Goal: Information Seeking & Learning: Learn about a topic

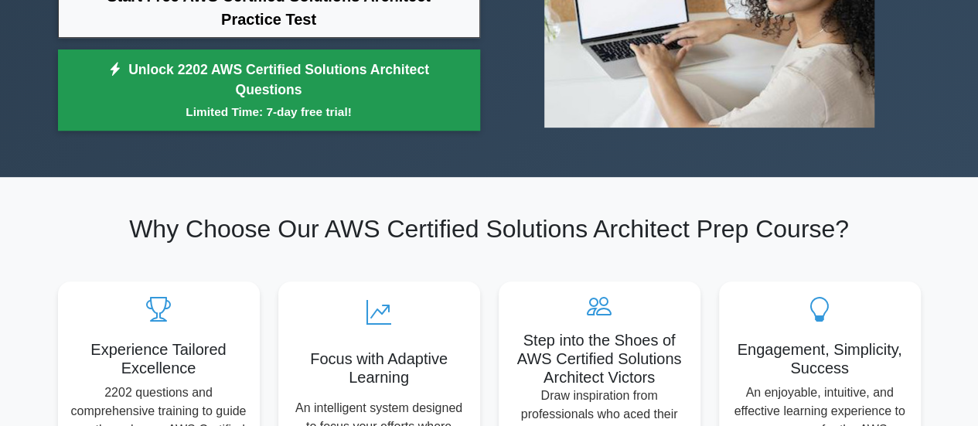
scroll to position [155, 0]
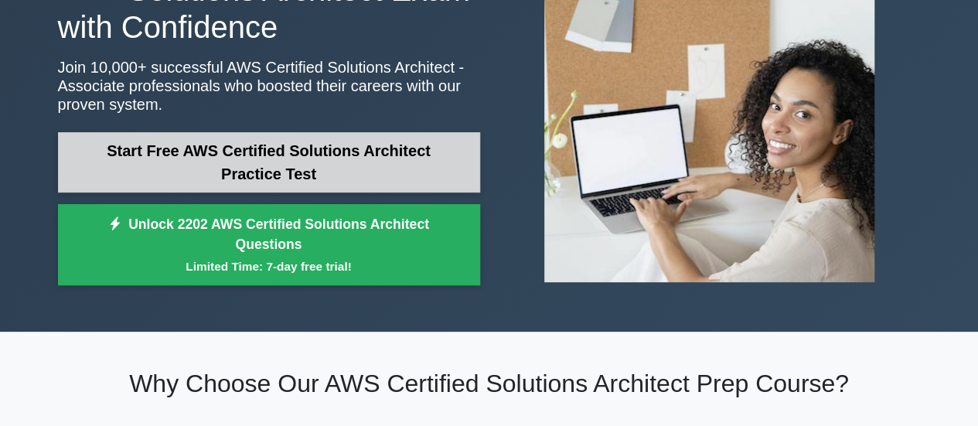
click at [261, 148] on link "Start Free AWS Certified Solutions Architect Practice Test" at bounding box center [269, 162] width 422 height 60
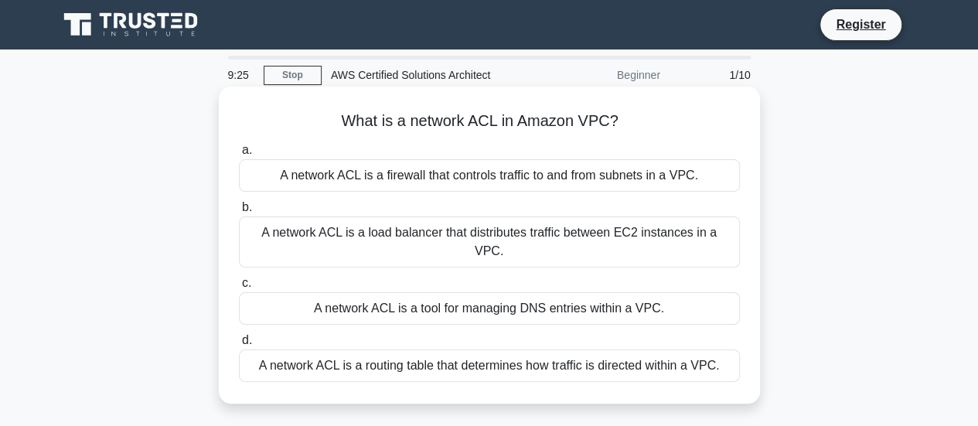
click at [432, 180] on div "A network ACL is a firewall that controls traffic to and from subnets in a VPC." at bounding box center [489, 175] width 501 height 32
click at [239, 155] on input "a. A network ACL is a firewall that controls traffic to and from subnets in a V…" at bounding box center [239, 150] width 0 height 10
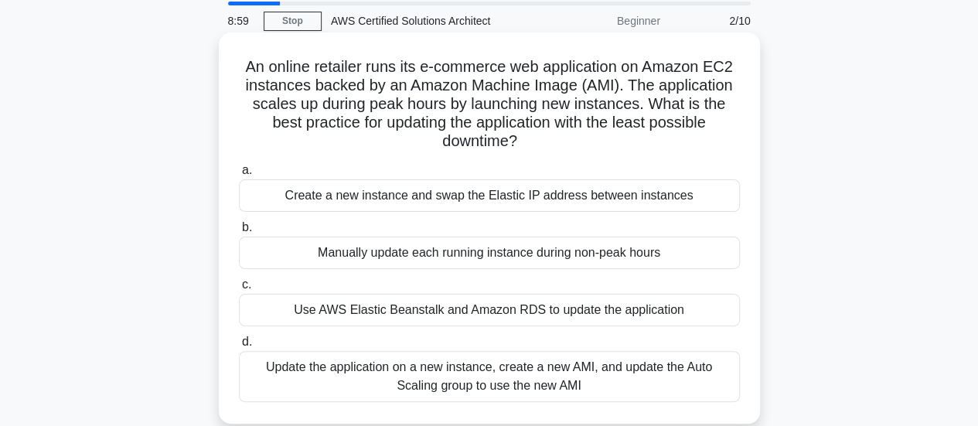
scroll to position [77, 0]
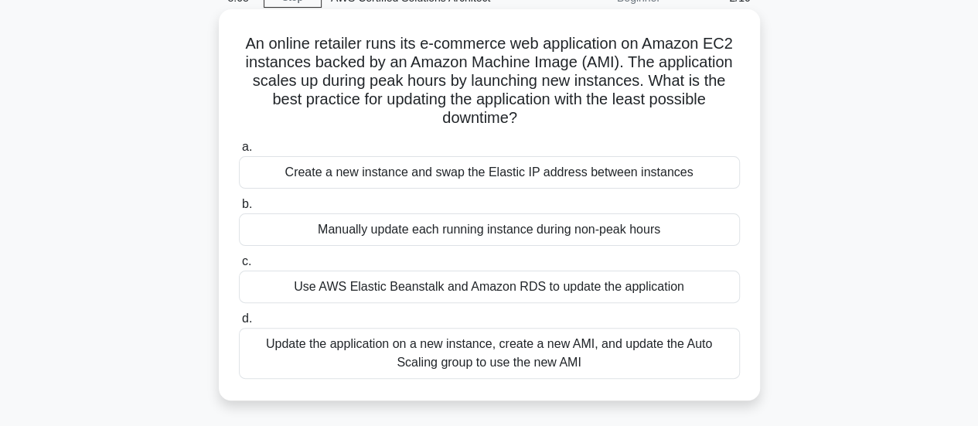
drag, startPoint x: 252, startPoint y: 47, endPoint x: 526, endPoint y: 118, distance: 282.7
click at [526, 118] on h5 "An online retailer runs its e-commerce web application on Amazon EC2 instances …" at bounding box center [489, 81] width 504 height 94
copy h5 "An online retailer runs its e-commerce web application on Amazon EC2 instances …"
click at [385, 344] on div "Update the application on a new instance, create a new AMI, and update the Auto…" at bounding box center [489, 353] width 501 height 51
click at [239, 324] on input "d. Update the application on a new instance, create a new AMI, and update the A…" at bounding box center [239, 319] width 0 height 10
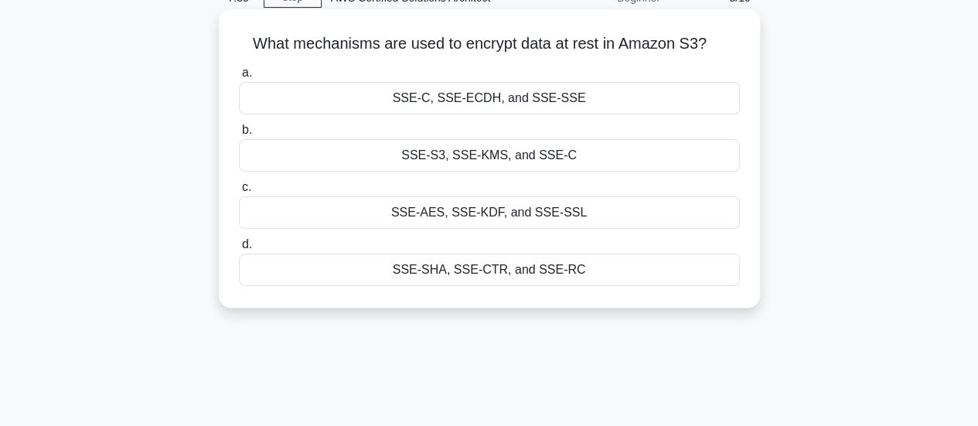
scroll to position [0, 0]
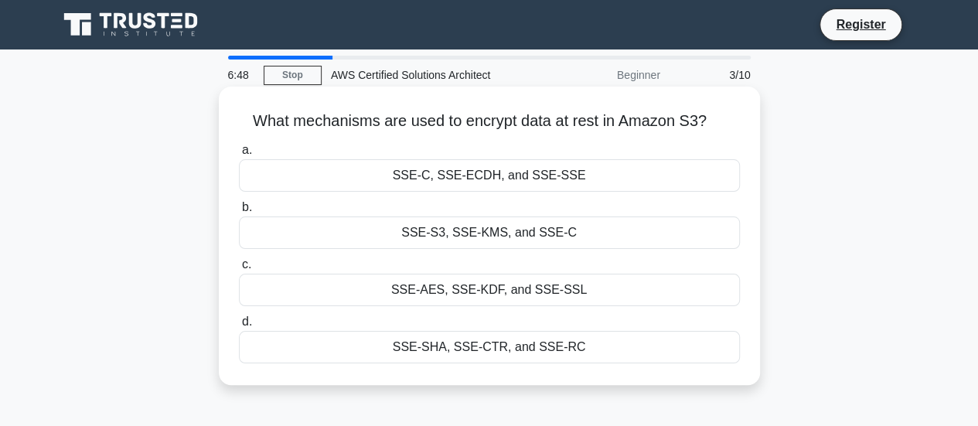
drag, startPoint x: 259, startPoint y: 124, endPoint x: 715, endPoint y: 117, distance: 455.6
click at [715, 117] on h5 "What mechanisms are used to encrypt data at rest in Amazon S3? .spinner_0XTQ{tr…" at bounding box center [489, 121] width 504 height 20
copy h5 "What mechanisms are used to encrypt data at rest in Amazon S3?"
click at [503, 237] on div "SSE-S3, SSE-KMS, and SSE-C" at bounding box center [489, 233] width 501 height 32
click at [262, 238] on div "SSE-S3, SSE-KMS, and SSE-C" at bounding box center [489, 233] width 501 height 32
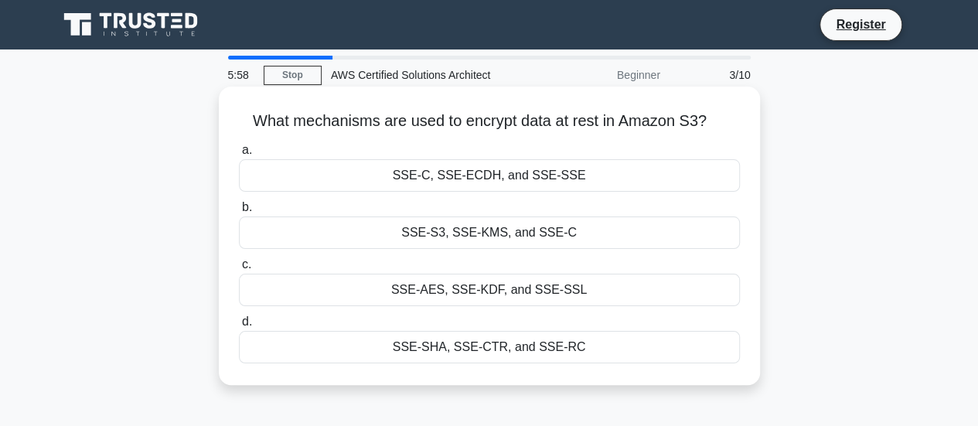
click at [239, 213] on input "b. SSE-S3, SSE-KMS, and SSE-C" at bounding box center [239, 208] width 0 height 10
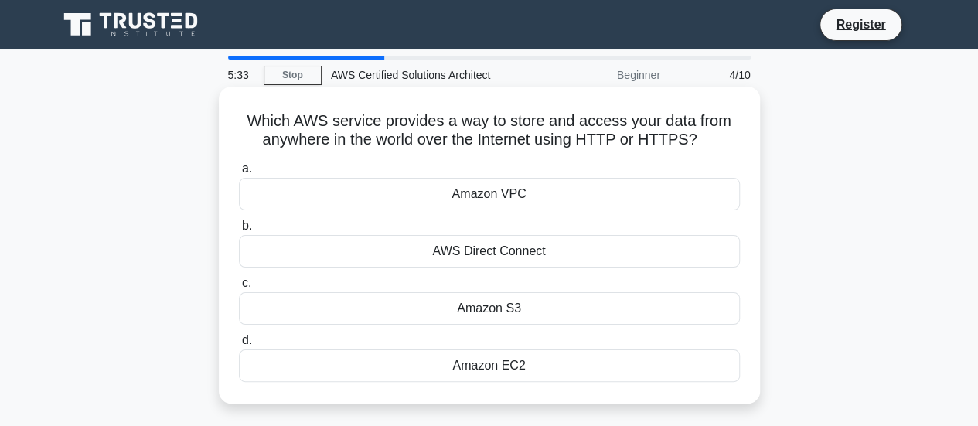
click at [512, 193] on div "Amazon VPC" at bounding box center [489, 194] width 501 height 32
click at [239, 174] on input "a. Amazon VPC" at bounding box center [239, 169] width 0 height 10
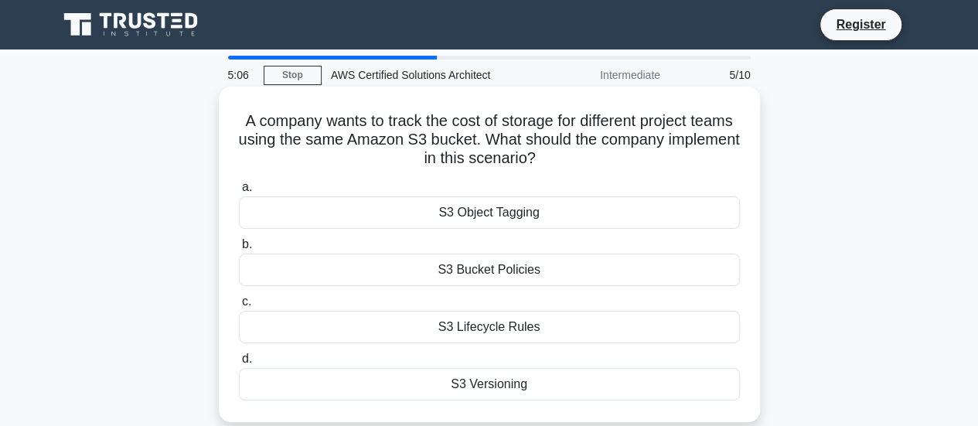
click at [501, 330] on div "S3 Lifecycle Rules" at bounding box center [489, 327] width 501 height 32
click at [239, 307] on input "c. S3 Lifecycle Rules" at bounding box center [239, 302] width 0 height 10
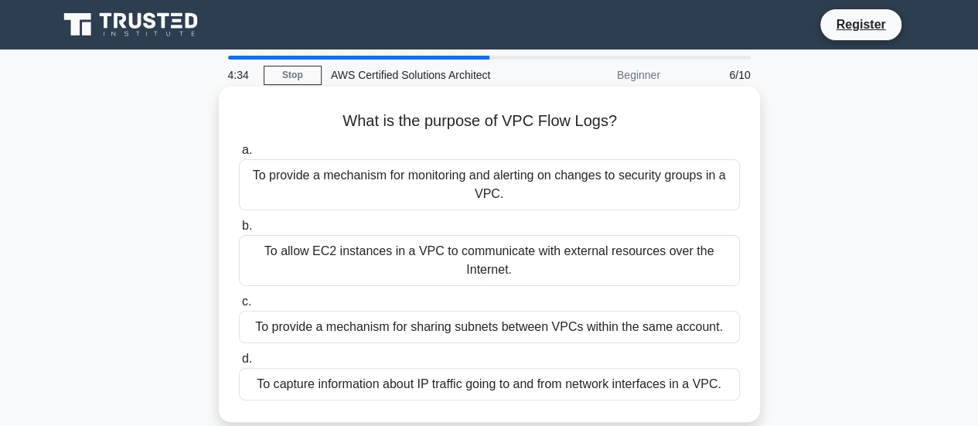
drag, startPoint x: 342, startPoint y: 117, endPoint x: 647, endPoint y: 131, distance: 305.1
click at [647, 131] on h5 "What is the purpose of VPC Flow Logs? .spinner_0XTQ{transform-origin:center;ani…" at bounding box center [489, 121] width 504 height 20
copy h5 "What is the purpose of VPC Flow Logs?"
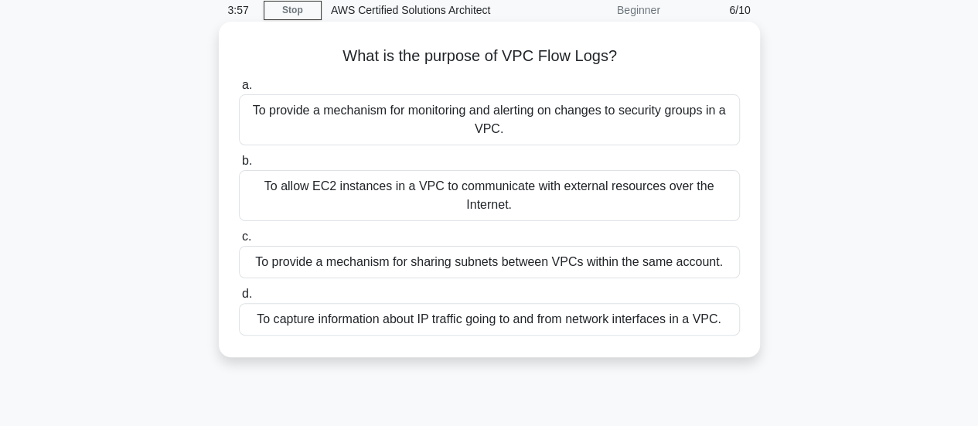
scroll to position [77, 0]
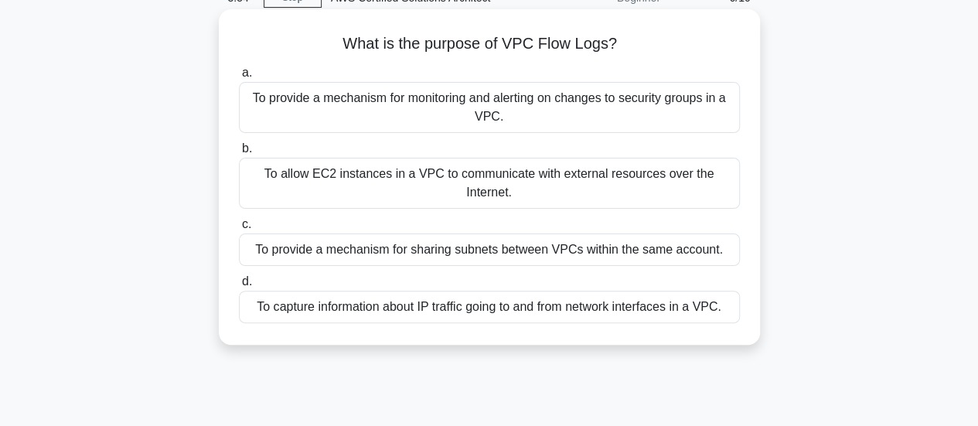
click at [541, 258] on div "To provide a mechanism for sharing subnets between VPCs within the same account." at bounding box center [489, 250] width 501 height 32
click at [239, 230] on input "c. To provide a mechanism for sharing subnets between VPCs within the same acco…" at bounding box center [239, 225] width 0 height 10
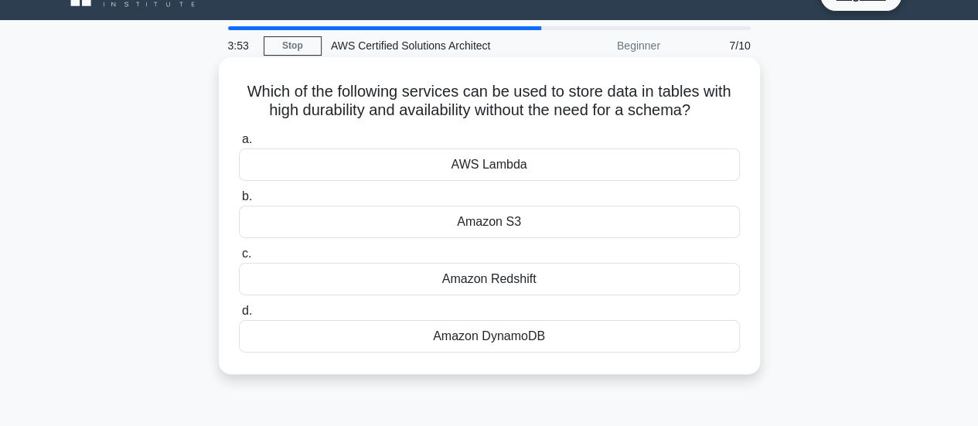
scroll to position [0, 0]
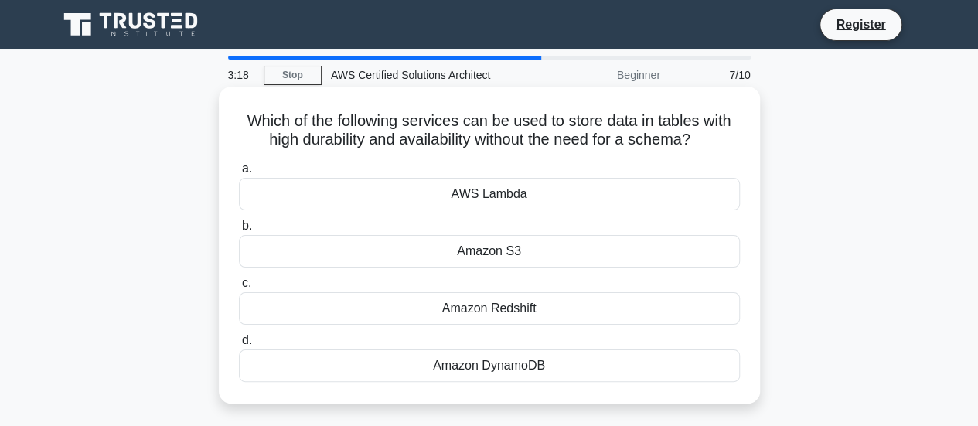
click at [514, 364] on div "Amazon DynamoDB" at bounding box center [489, 366] width 501 height 32
click at [239, 346] on input "d. Amazon DynamoDB" at bounding box center [239, 341] width 0 height 10
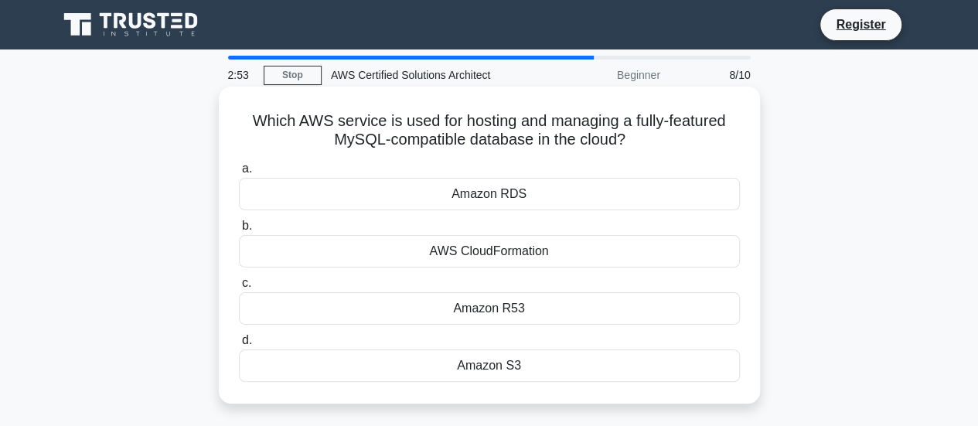
click at [500, 200] on div "Amazon RDS" at bounding box center [489, 194] width 501 height 32
click at [239, 174] on input "a. Amazon RDS" at bounding box center [239, 169] width 0 height 10
click at [492, 190] on div "Amazon RDS" at bounding box center [489, 194] width 501 height 32
click at [239, 174] on input "a. Amazon RDS" at bounding box center [239, 169] width 0 height 10
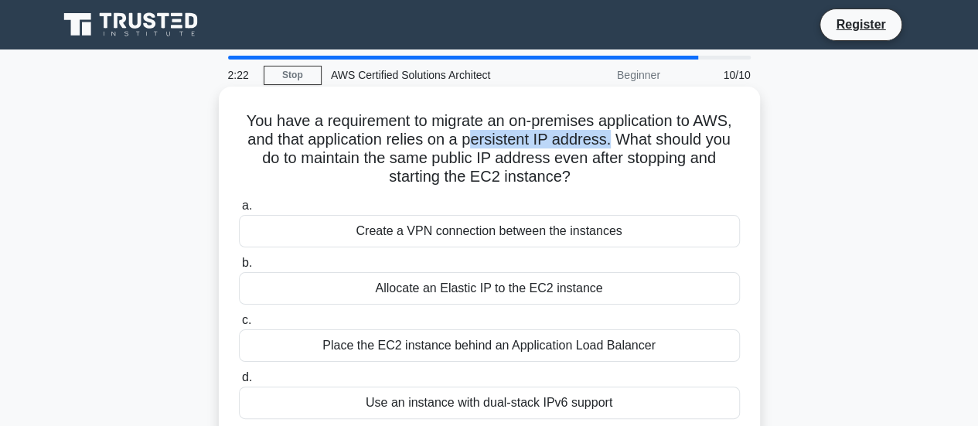
drag, startPoint x: 473, startPoint y: 141, endPoint x: 611, endPoint y: 138, distance: 137.7
click at [611, 138] on h5 "You have a requirement to migrate an on-premises application to AWS, and that a…" at bounding box center [489, 149] width 504 height 76
click at [493, 291] on div "Allocate an Elastic IP to the EC2 instance" at bounding box center [489, 288] width 501 height 32
click at [239, 268] on input "b. Allocate an Elastic IP to the EC2 instance" at bounding box center [239, 263] width 0 height 10
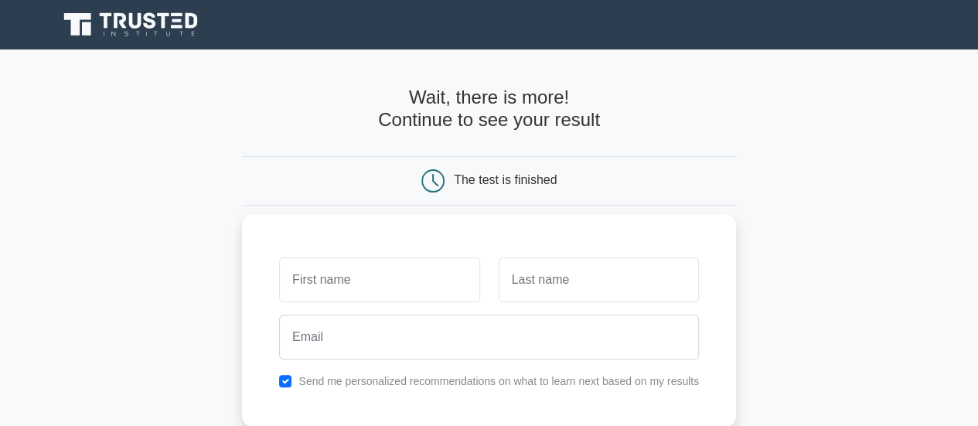
click at [411, 279] on input "text" at bounding box center [379, 280] width 200 height 45
type input "Tolasa"
drag, startPoint x: 531, startPoint y: 269, endPoint x: 530, endPoint y: 278, distance: 8.5
click at [532, 270] on input "text" at bounding box center [599, 280] width 200 height 45
type input "Lamessa"
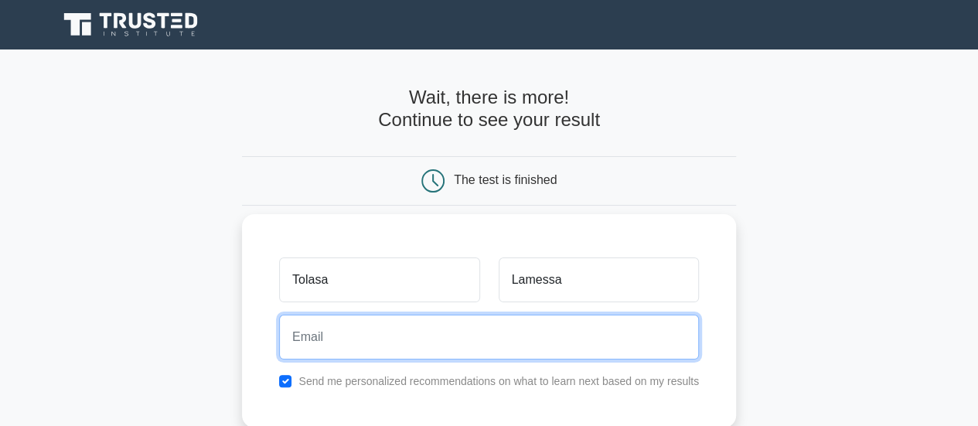
click at [357, 335] on input "email" at bounding box center [489, 337] width 420 height 45
type input "tolilami2025@gmail.com"
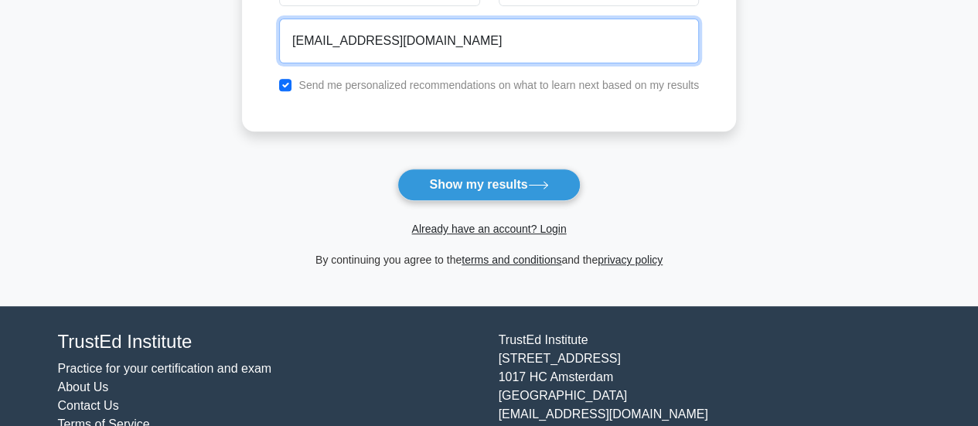
scroll to position [309, 0]
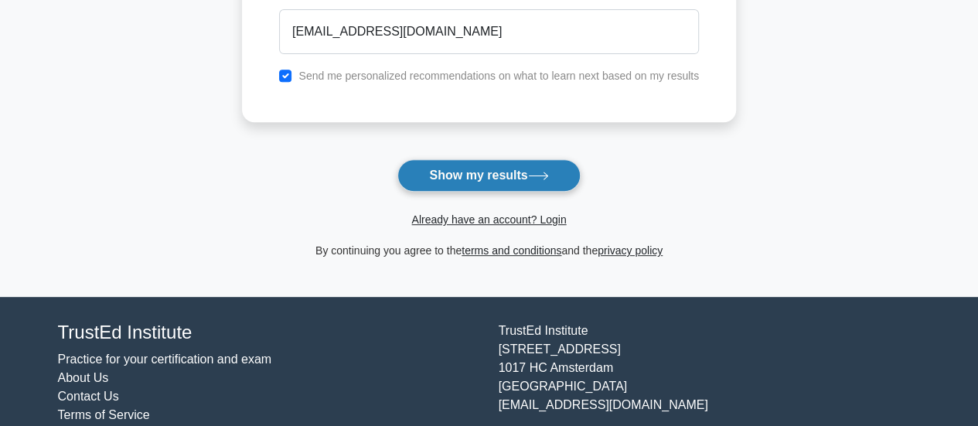
click at [469, 174] on button "Show my results" at bounding box center [489, 175] width 183 height 32
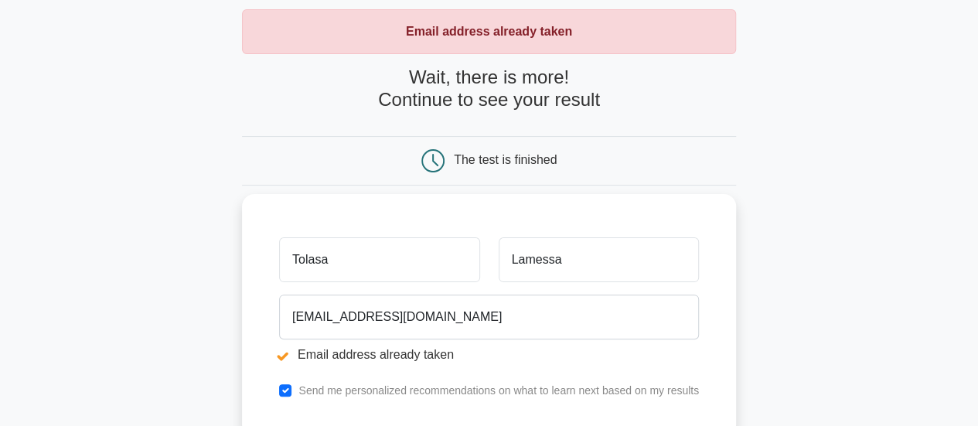
scroll to position [232, 0]
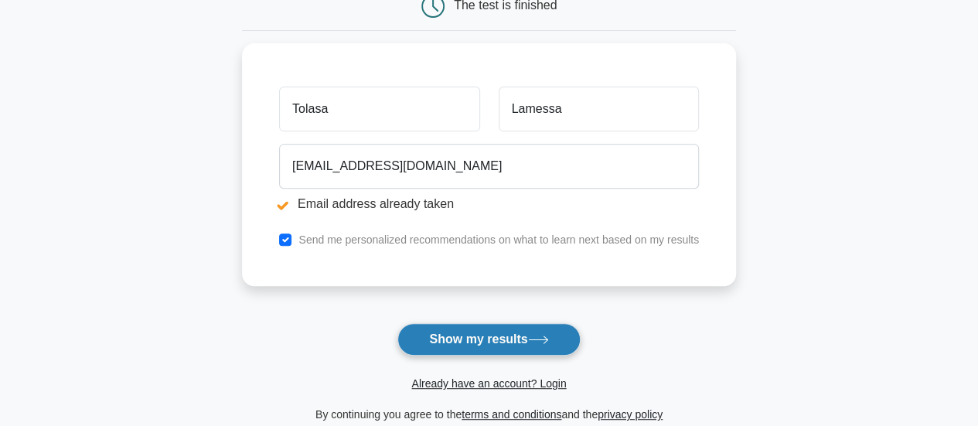
click at [449, 335] on button "Show my results" at bounding box center [489, 339] width 183 height 32
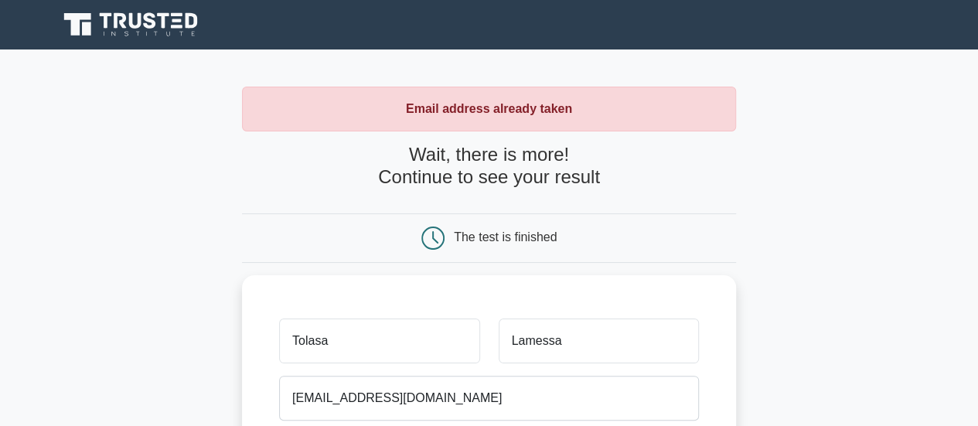
scroll to position [232, 0]
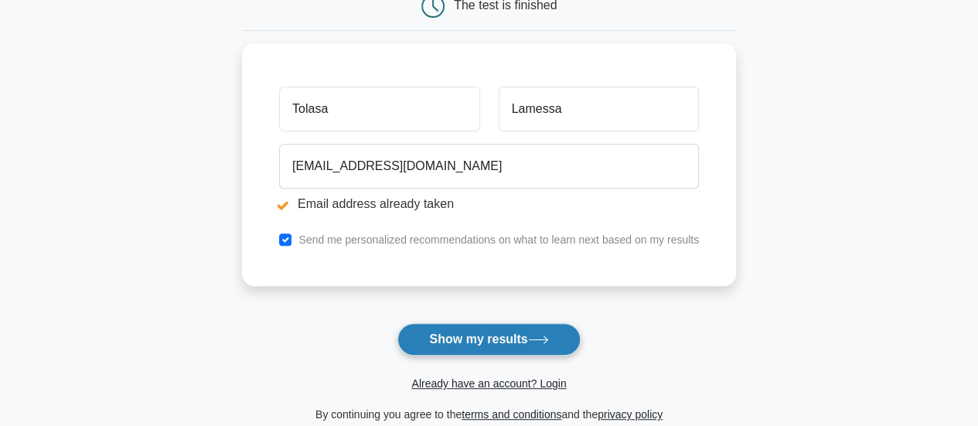
click at [477, 336] on button "Show my results" at bounding box center [489, 339] width 183 height 32
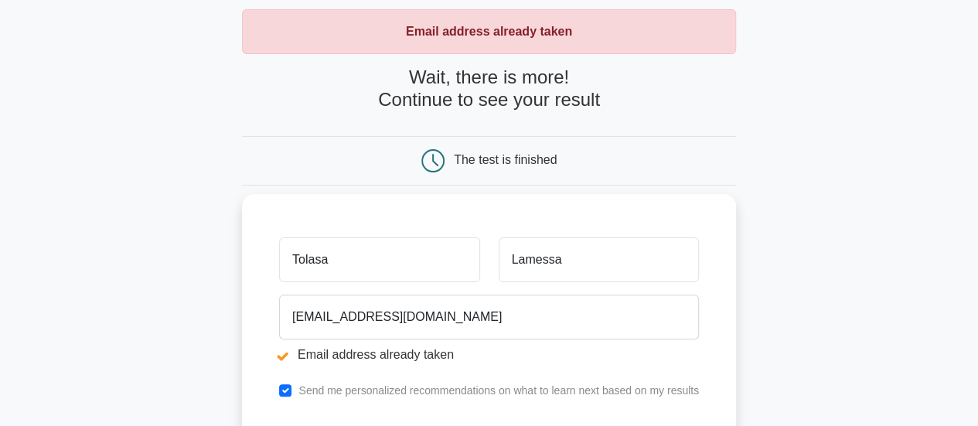
scroll to position [155, 0]
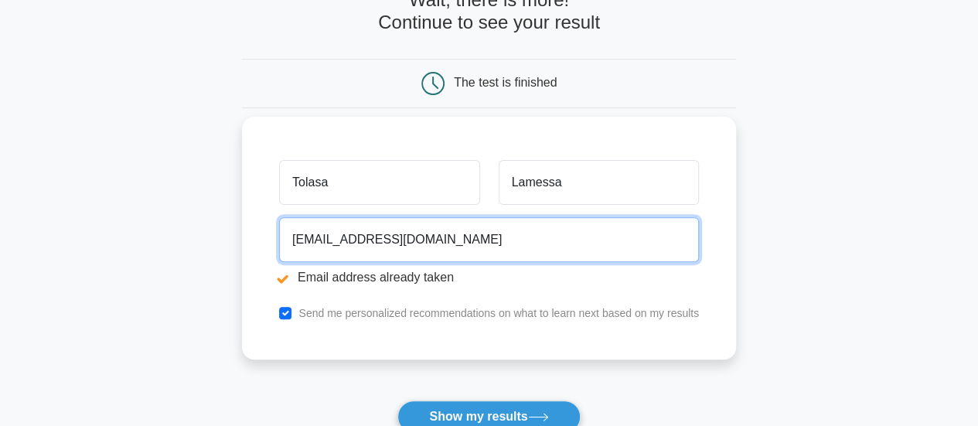
click at [445, 227] on input "[EMAIL_ADDRESS][DOMAIN_NAME]" at bounding box center [489, 239] width 420 height 45
drag, startPoint x: 437, startPoint y: 239, endPoint x: 292, endPoint y: 256, distance: 145.6
click at [292, 256] on input "[EMAIL_ADDRESS][DOMAIN_NAME]" at bounding box center [489, 239] width 420 height 45
click at [320, 247] on input "email" at bounding box center [489, 239] width 420 height 45
type input "[EMAIL_ADDRESS][DOMAIN_NAME]"
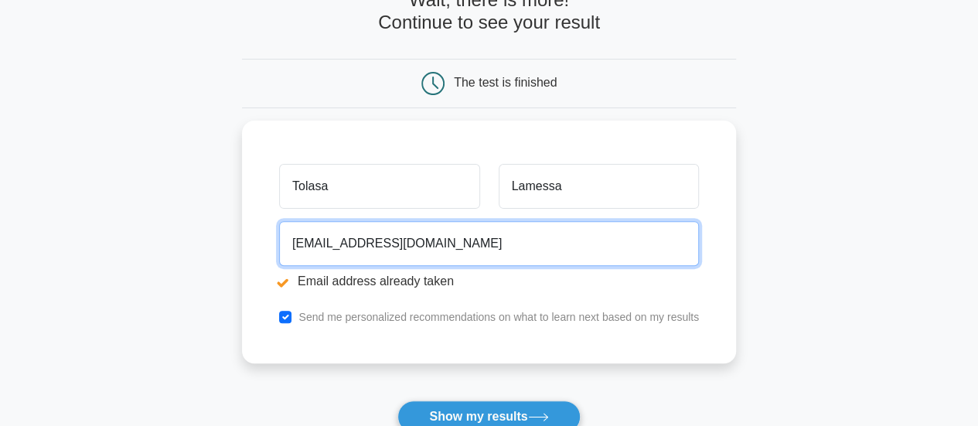
scroll to position [309, 0]
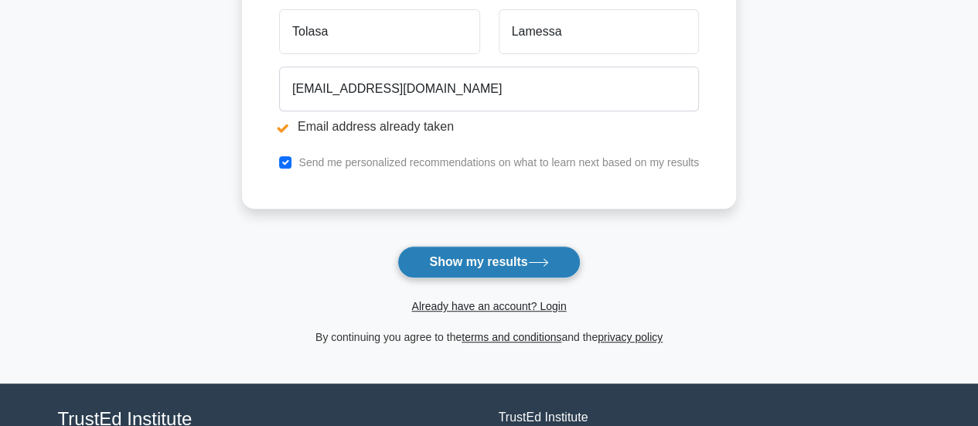
click at [474, 261] on button "Show my results" at bounding box center [489, 262] width 183 height 32
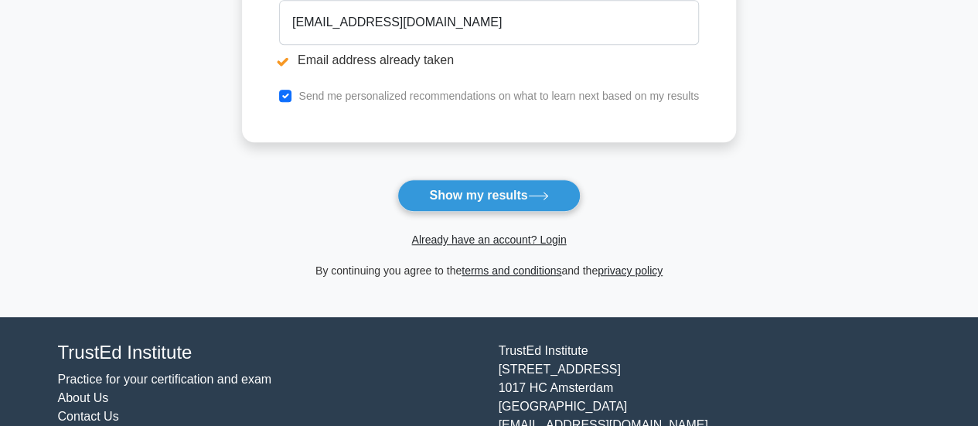
scroll to position [387, 0]
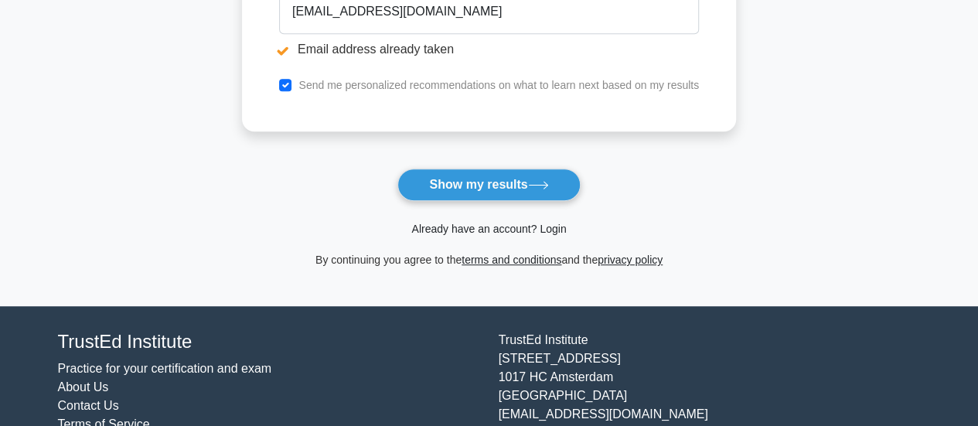
click at [487, 228] on link "Already have an account? Login" at bounding box center [488, 229] width 155 height 12
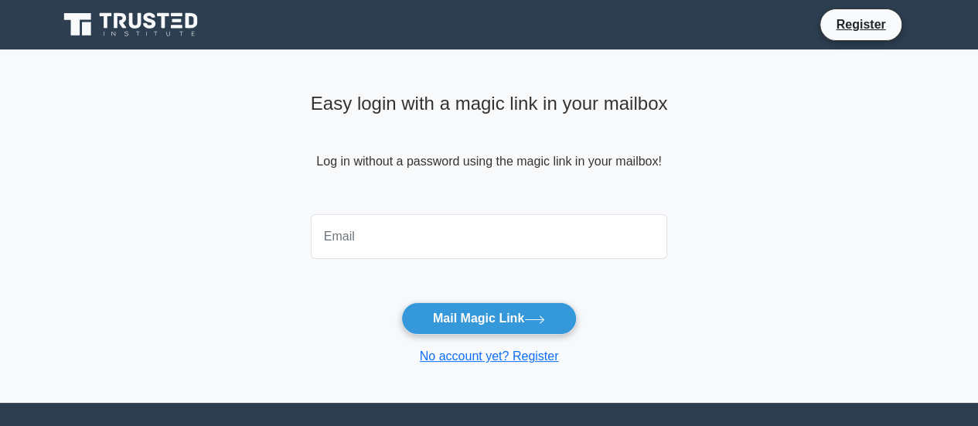
click at [458, 255] on input "email" at bounding box center [489, 236] width 357 height 45
type input "[EMAIL_ADDRESS][DOMAIN_NAME]"
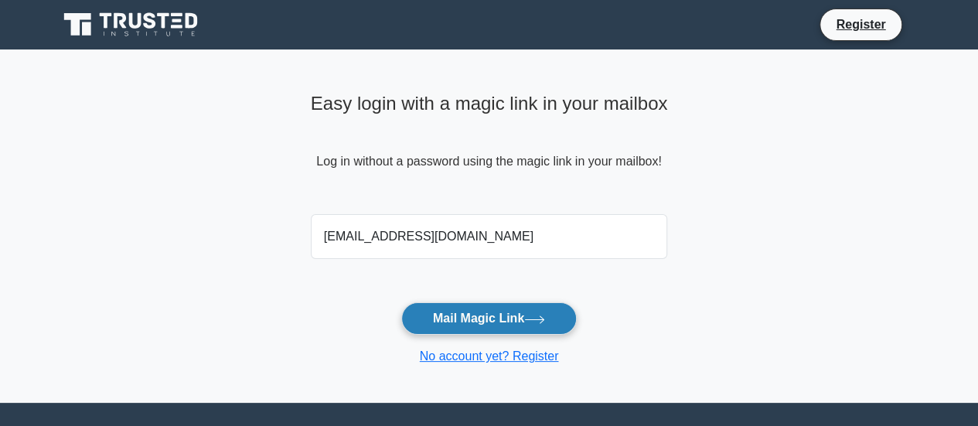
click at [475, 316] on button "Mail Magic Link" at bounding box center [489, 318] width 176 height 32
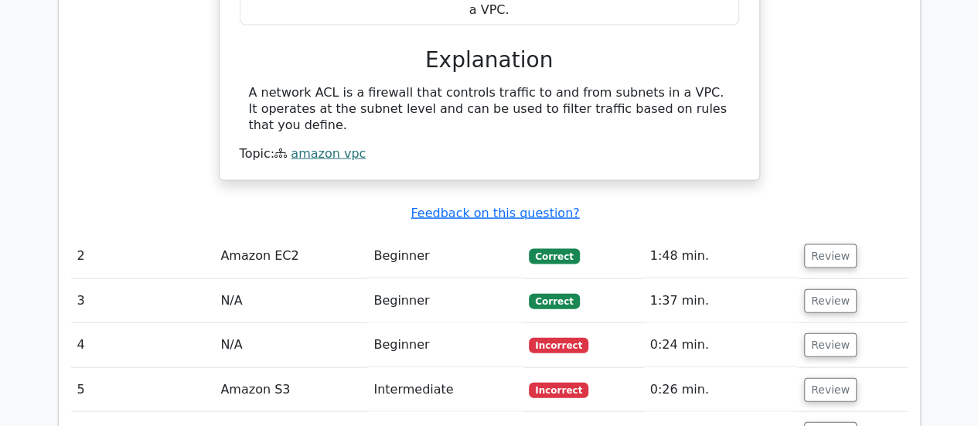
scroll to position [1701, 0]
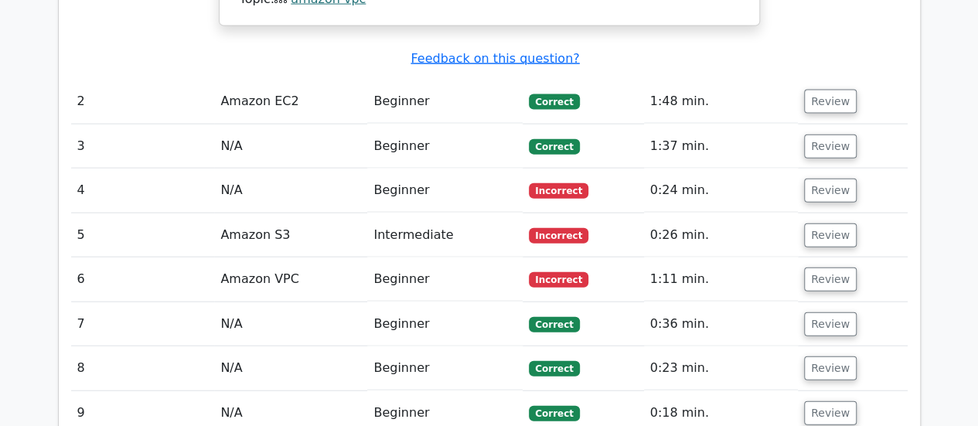
click at [416, 169] on td "Beginner" at bounding box center [444, 191] width 155 height 44
click at [296, 258] on td "Amazon VPC" at bounding box center [290, 280] width 153 height 44
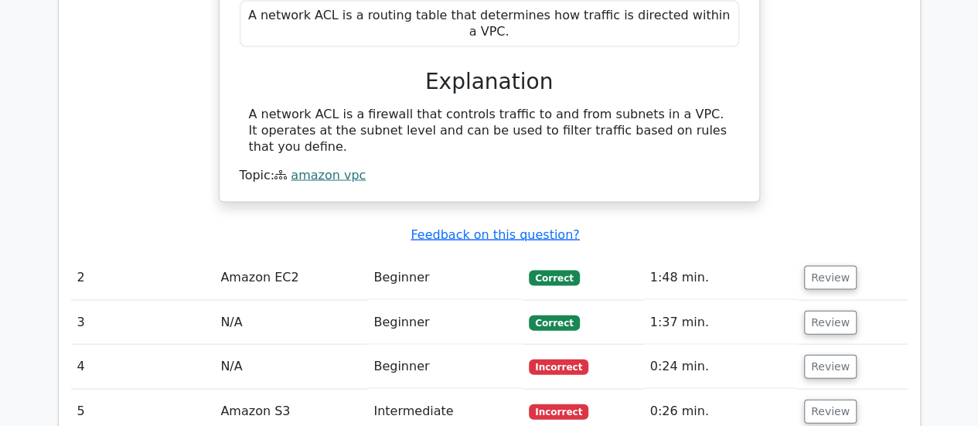
scroll to position [1547, 0]
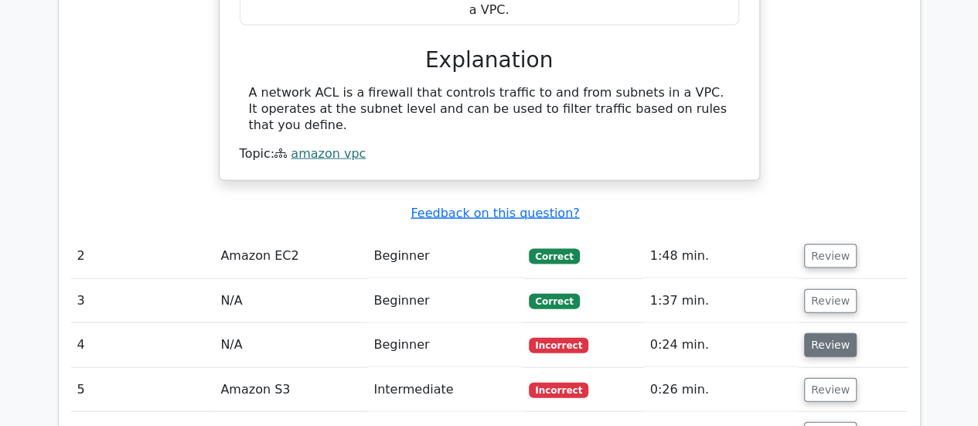
click at [831, 333] on button "Review" at bounding box center [830, 345] width 53 height 24
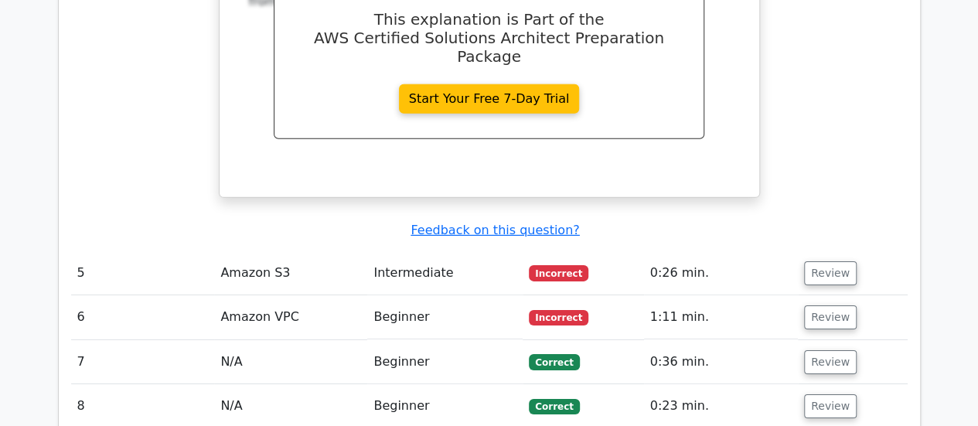
scroll to position [2320, 0]
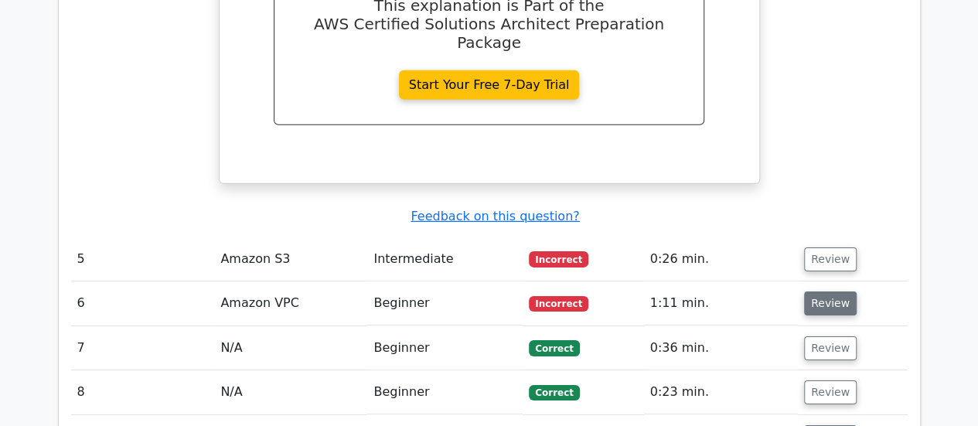
click at [827, 292] on button "Review" at bounding box center [830, 304] width 53 height 24
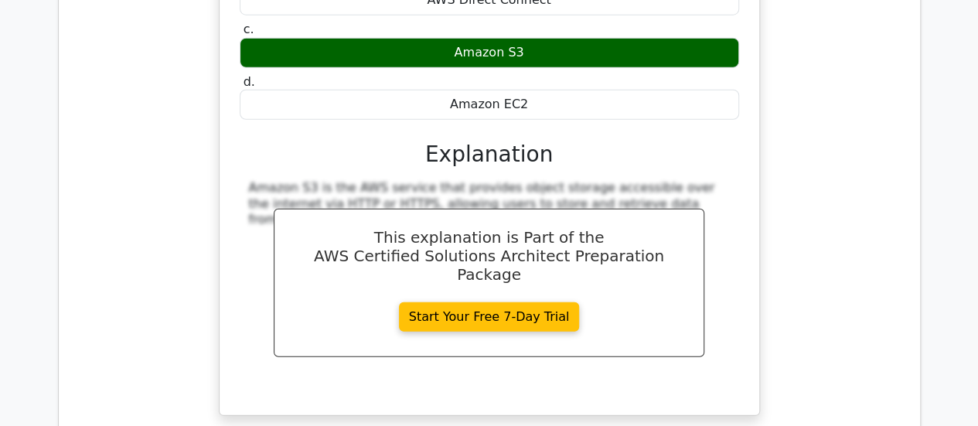
scroll to position [2243, 0]
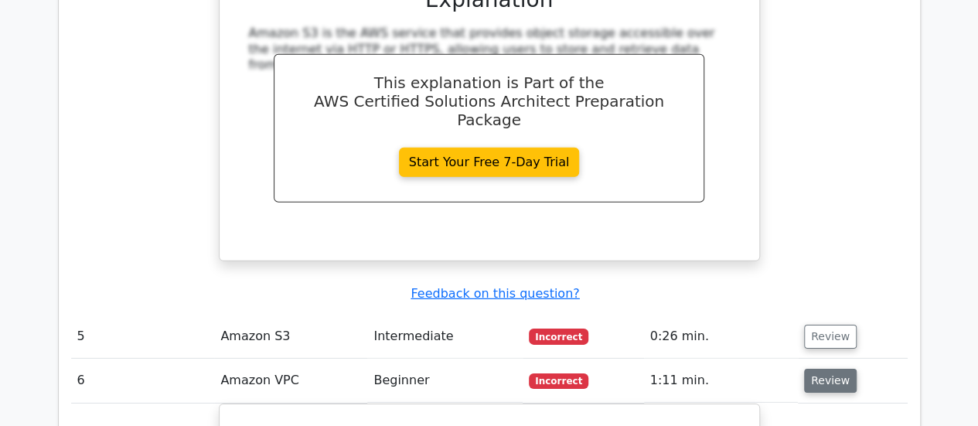
click at [824, 369] on button "Review" at bounding box center [830, 381] width 53 height 24
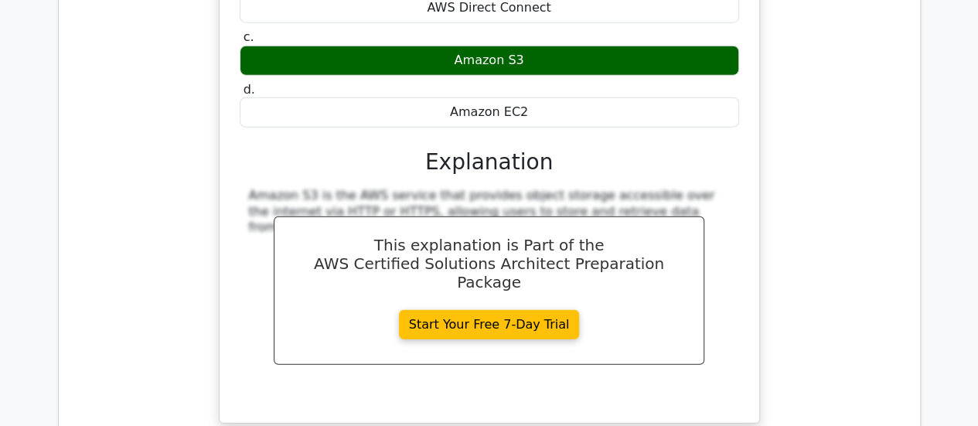
scroll to position [2166, 0]
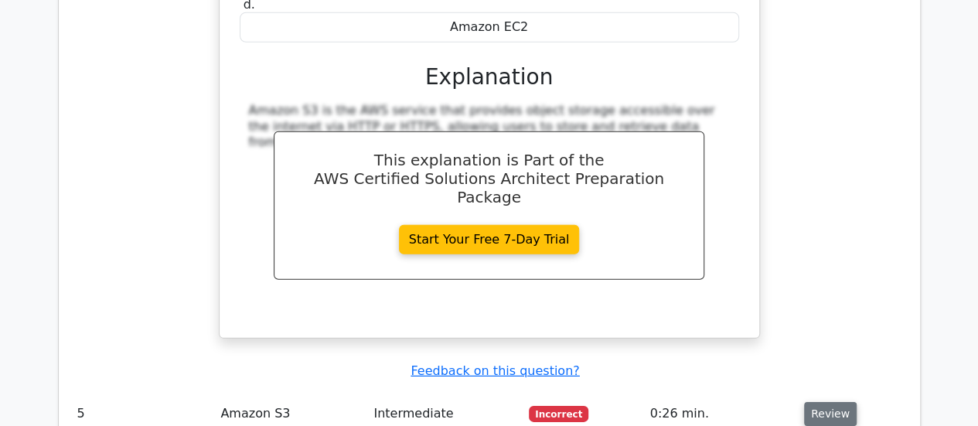
click at [814, 402] on button "Review" at bounding box center [830, 414] width 53 height 24
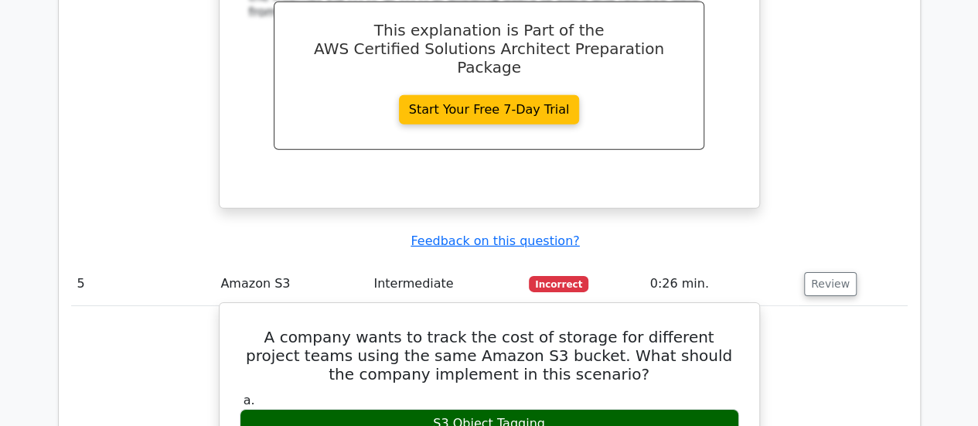
scroll to position [2320, 0]
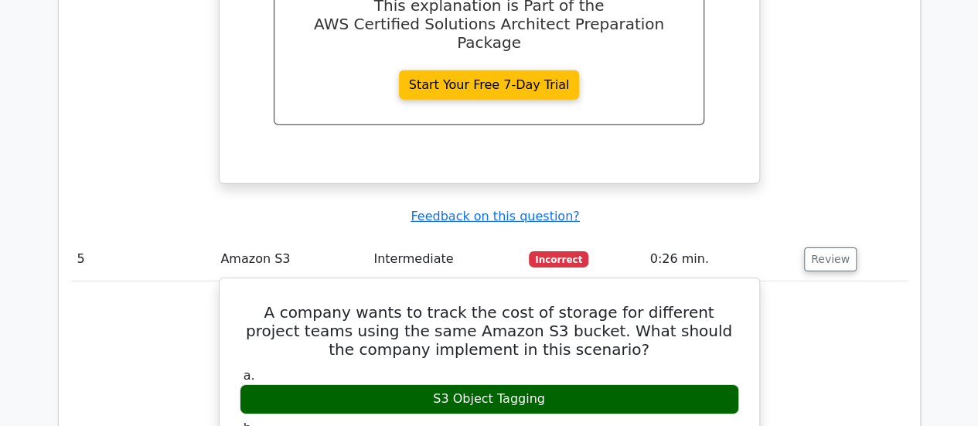
drag, startPoint x: 501, startPoint y: 245, endPoint x: 526, endPoint y: 247, distance: 24.8
click at [526, 384] on div "S3 Object Tagging" at bounding box center [490, 399] width 500 height 30
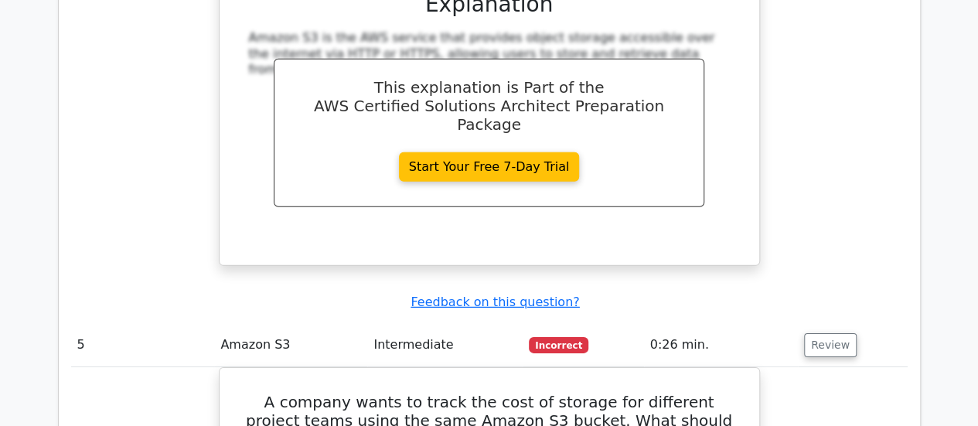
scroll to position [2166, 0]
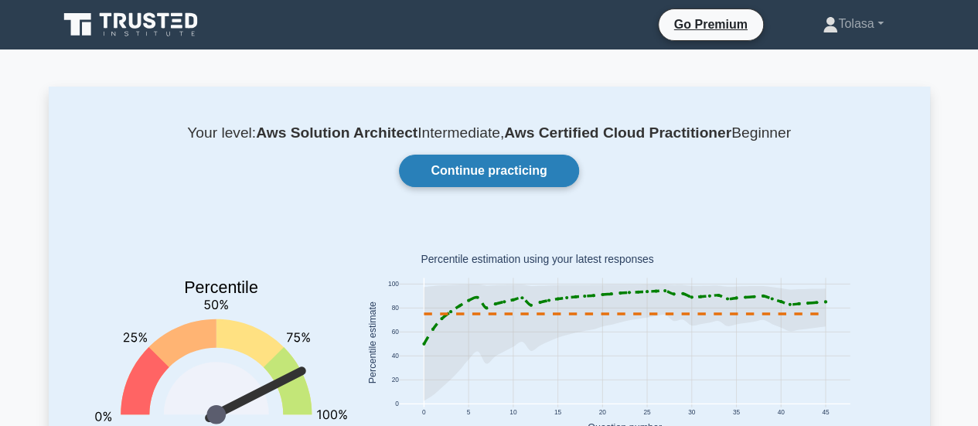
click at [470, 169] on link "Continue practicing" at bounding box center [488, 171] width 179 height 32
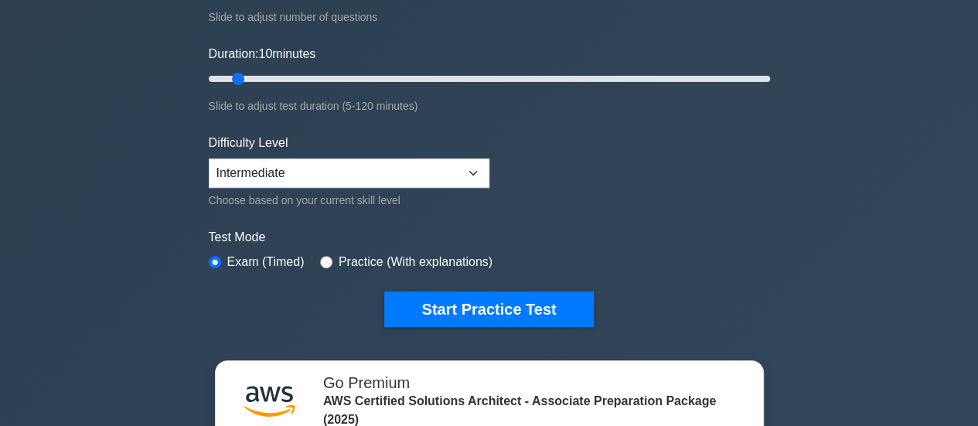
scroll to position [232, 0]
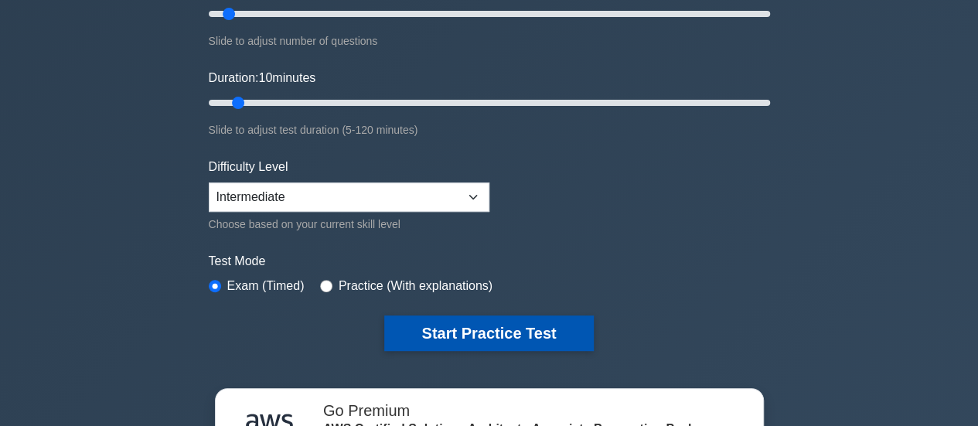
click at [514, 336] on button "Start Practice Test" at bounding box center [488, 334] width 209 height 36
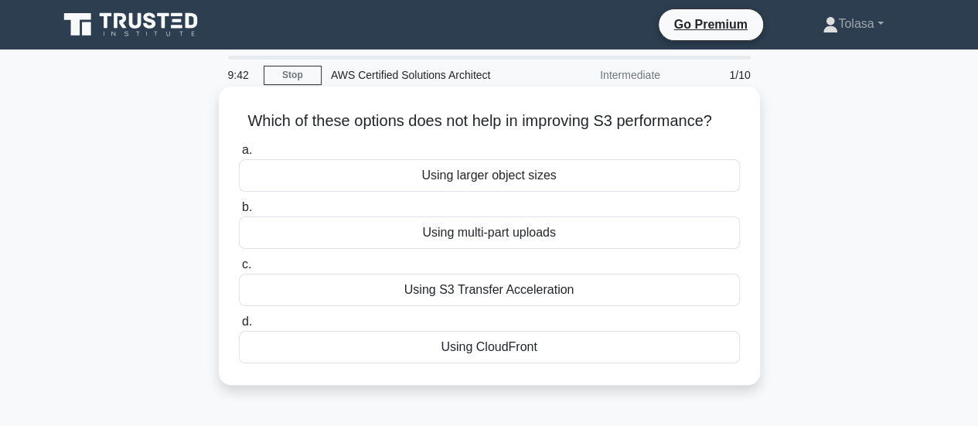
click at [504, 179] on div "Using larger object sizes" at bounding box center [489, 175] width 501 height 32
click at [239, 155] on input "a. Using larger object sizes" at bounding box center [239, 150] width 0 height 10
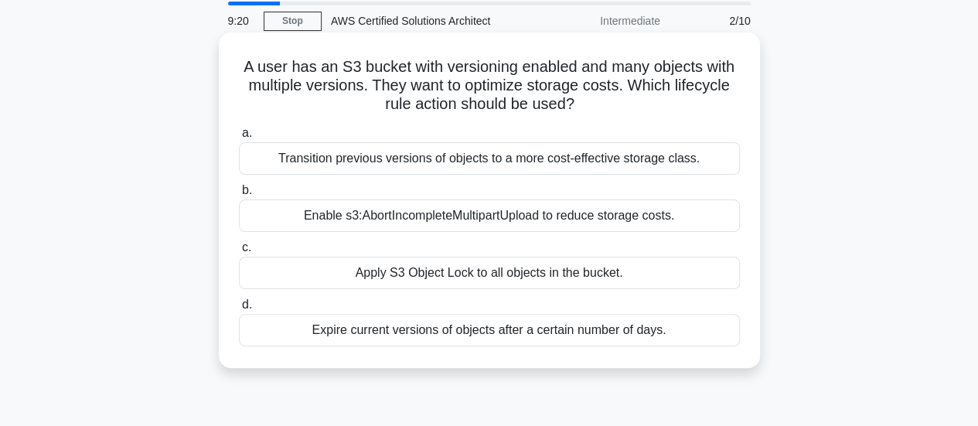
scroll to position [77, 0]
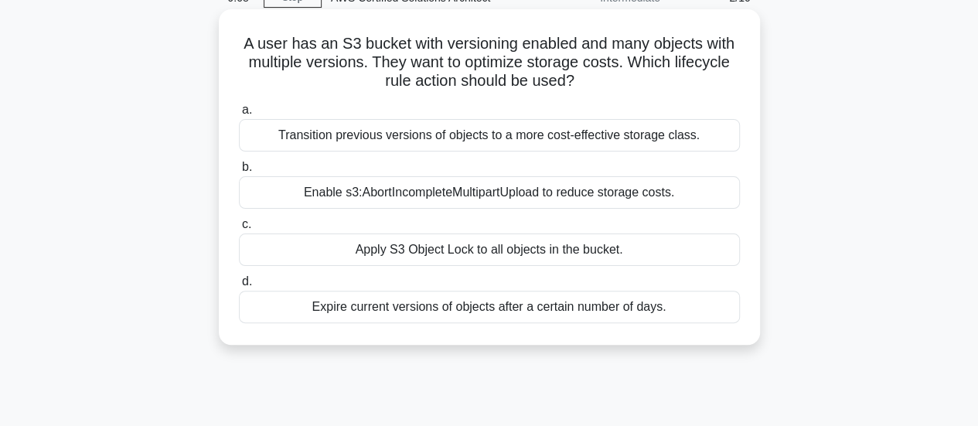
click at [409, 138] on div "Transition previous versions of objects to a more cost-effective storage class." at bounding box center [489, 135] width 501 height 32
click at [239, 115] on input "a. Transition previous versions of objects to a more cost-effective storage cla…" at bounding box center [239, 110] width 0 height 10
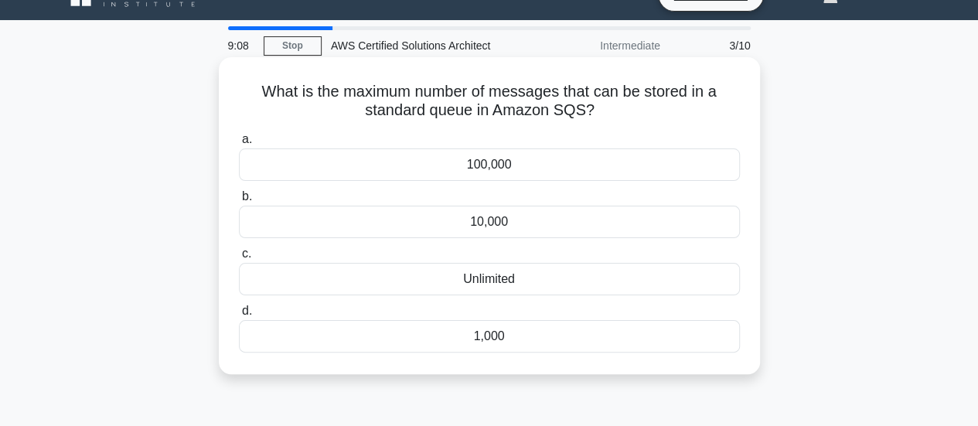
scroll to position [0, 0]
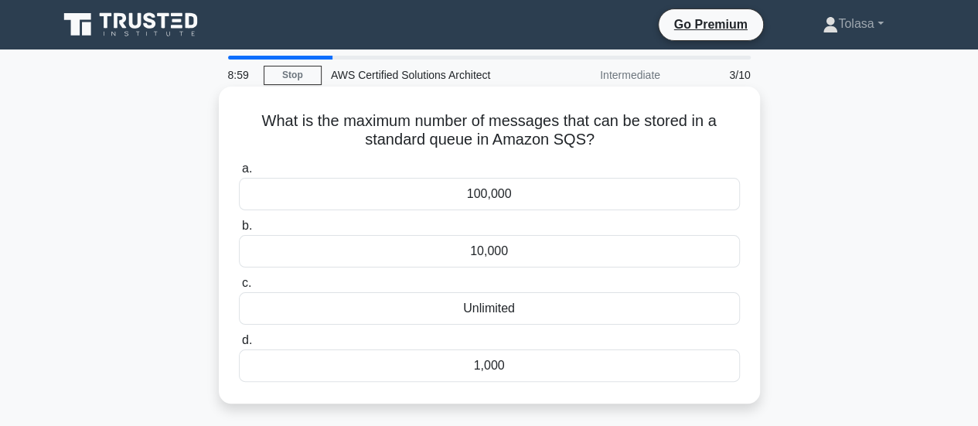
click at [413, 309] on div "Unlimited" at bounding box center [489, 308] width 501 height 32
click at [239, 288] on input "c. Unlimited" at bounding box center [239, 283] width 0 height 10
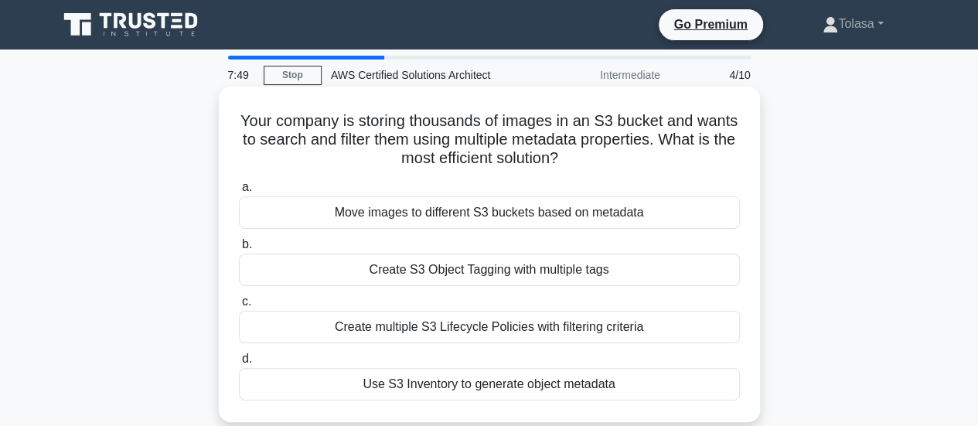
scroll to position [77, 0]
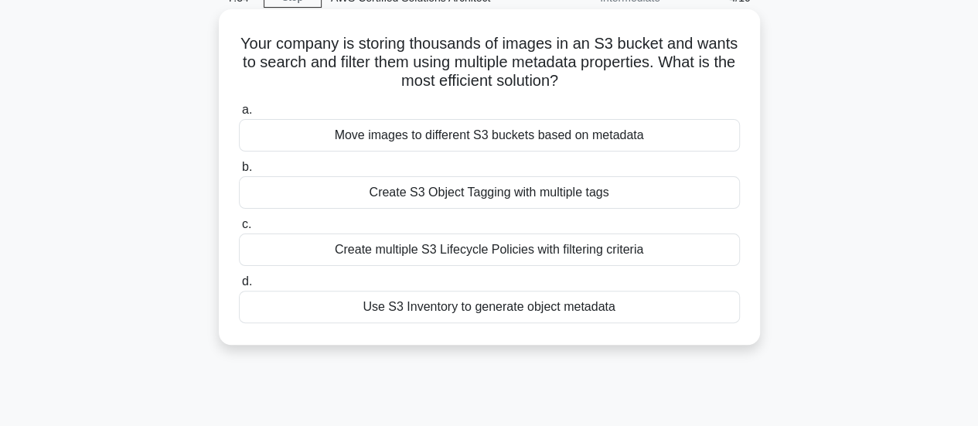
click at [417, 249] on div "Create multiple S3 Lifecycle Policies with filtering criteria" at bounding box center [489, 250] width 501 height 32
click at [239, 230] on input "c. Create multiple S3 Lifecycle Policies with filtering criteria" at bounding box center [239, 225] width 0 height 10
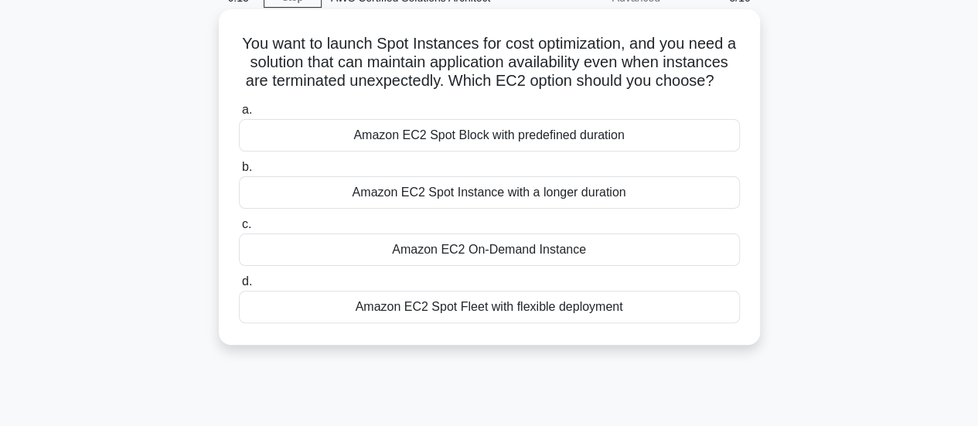
drag, startPoint x: 244, startPoint y: 39, endPoint x: 526, endPoint y: 104, distance: 288.9
click at [526, 91] on h5 "You want to launch Spot Instances for cost optimization, and you need a solutio…" at bounding box center [489, 62] width 504 height 57
copy h5 "You want to launch Spot Instances for cost optimization, and you need a solutio…"
click at [545, 323] on div "Amazon EC2 Spot Fleet with flexible deployment" at bounding box center [489, 307] width 501 height 32
click at [239, 287] on input "d. Amazon EC2 Spot Fleet with flexible deployment" at bounding box center [239, 282] width 0 height 10
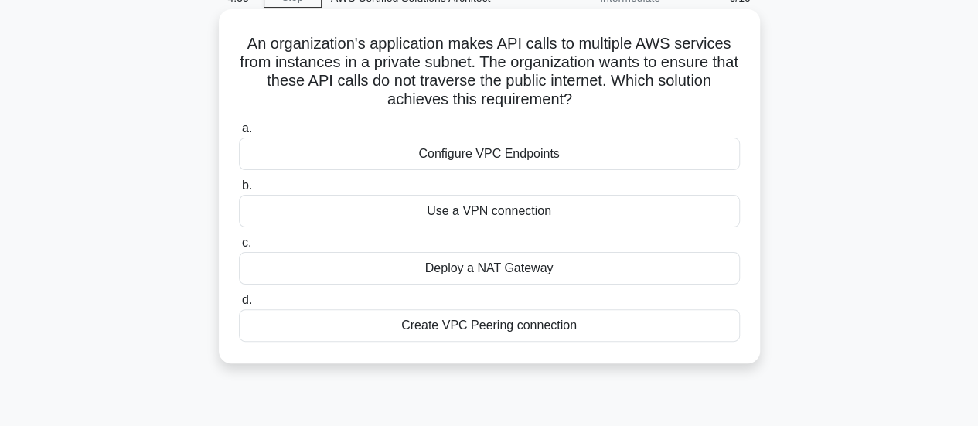
click at [488, 270] on div "Deploy a NAT Gateway" at bounding box center [489, 268] width 501 height 32
click at [239, 248] on input "c. Deploy a NAT Gateway" at bounding box center [239, 243] width 0 height 10
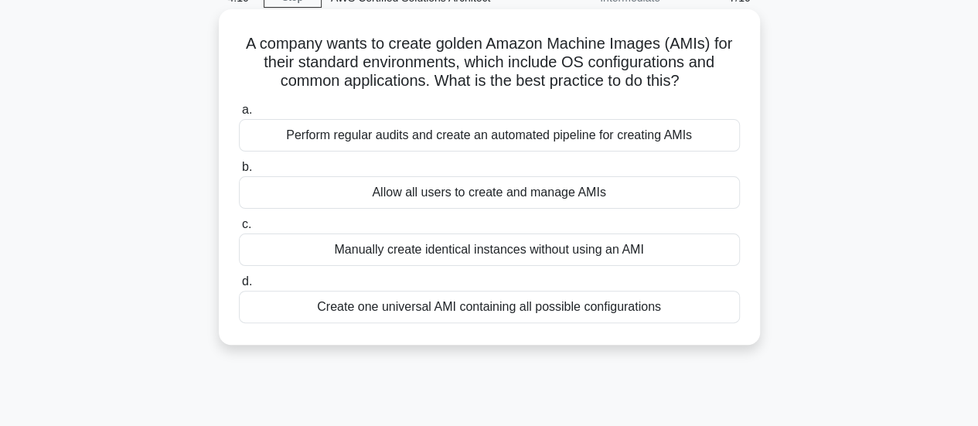
click at [489, 311] on div "Create one universal AMI containing all possible configurations" at bounding box center [489, 307] width 501 height 32
click at [239, 287] on input "d. Create one universal AMI containing all possible configurations" at bounding box center [239, 282] width 0 height 10
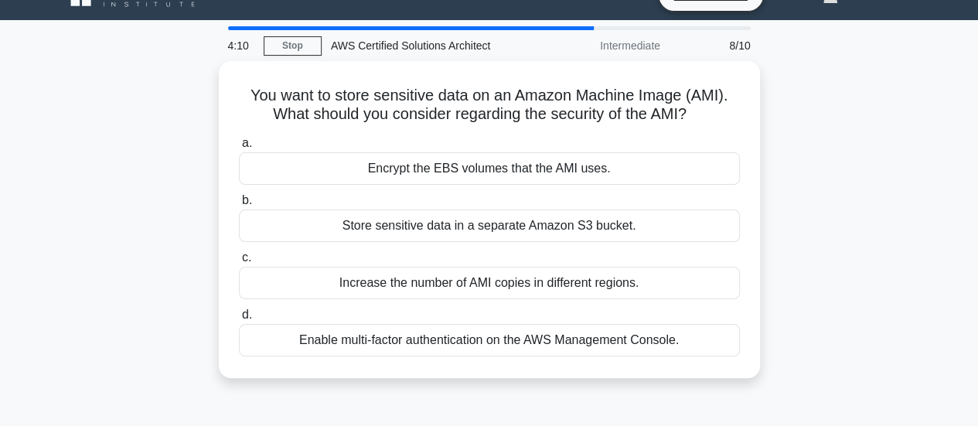
scroll to position [0, 0]
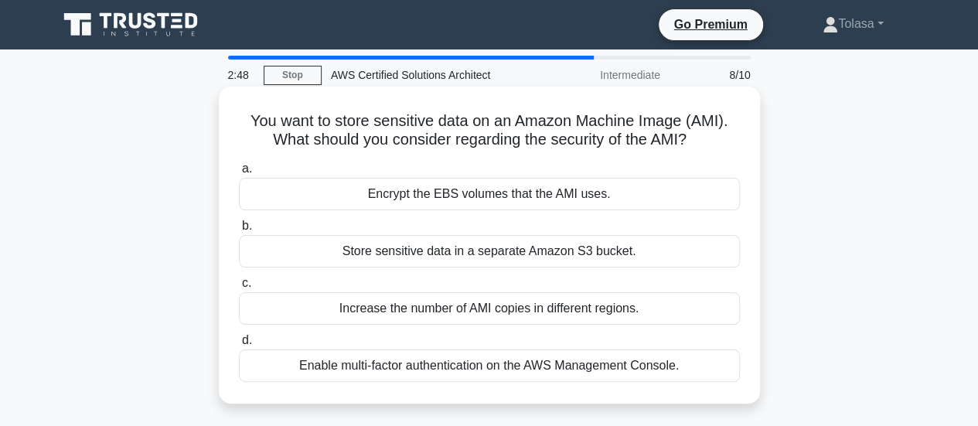
drag, startPoint x: 277, startPoint y: 121, endPoint x: 695, endPoint y: 135, distance: 417.9
click at [695, 135] on h5 "You want to store sensitive data on an Amazon Machine Image (AMI). What should …" at bounding box center [489, 130] width 504 height 39
copy h5 "ou want to store sensitive data on an Amazon Machine Image (AMI). What should y…"
click at [495, 203] on div "Encrypt the EBS volumes that the AMI uses." at bounding box center [489, 194] width 501 height 32
click at [239, 174] on input "a. Encrypt the EBS volumes that the AMI uses." at bounding box center [239, 169] width 0 height 10
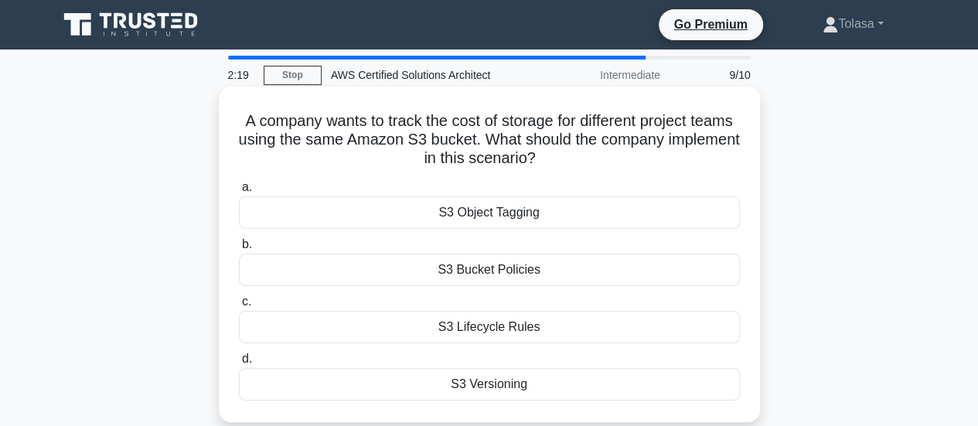
click at [520, 214] on div "S3 Object Tagging" at bounding box center [489, 212] width 501 height 32
click at [239, 193] on input "a. S3 Object Tagging" at bounding box center [239, 188] width 0 height 10
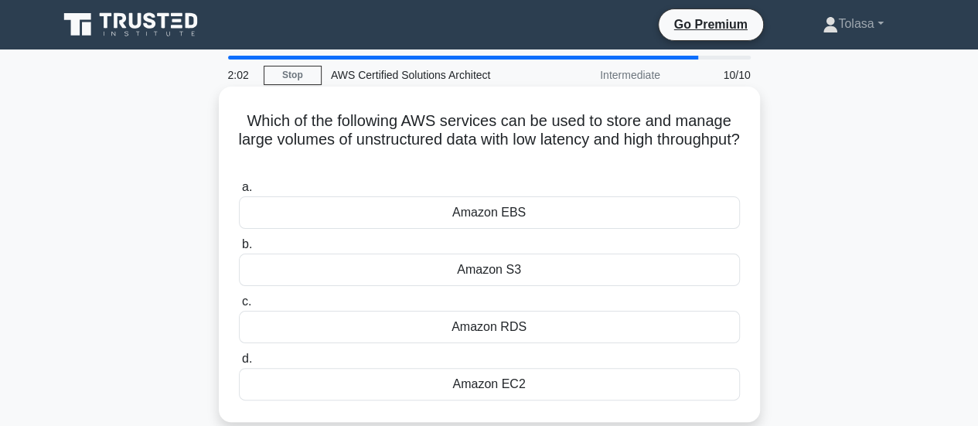
scroll to position [77, 0]
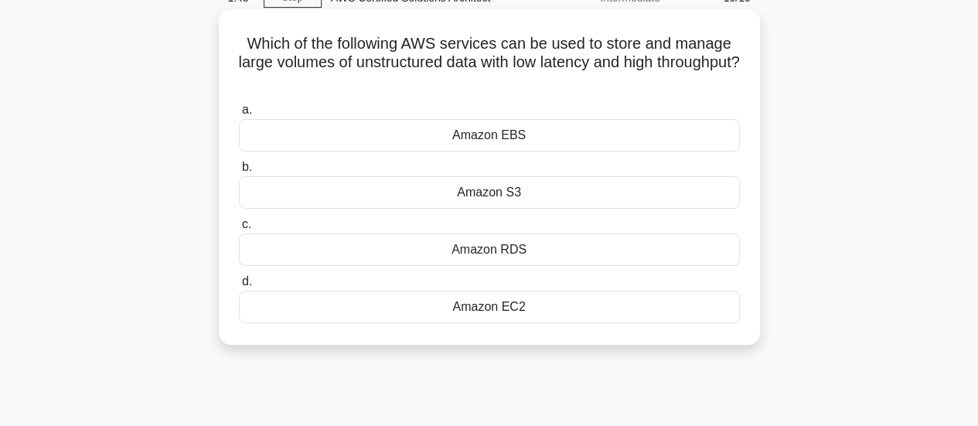
click at [529, 132] on div "Amazon EBS" at bounding box center [489, 135] width 501 height 32
click at [239, 115] on input "a. Amazon EBS" at bounding box center [239, 110] width 0 height 10
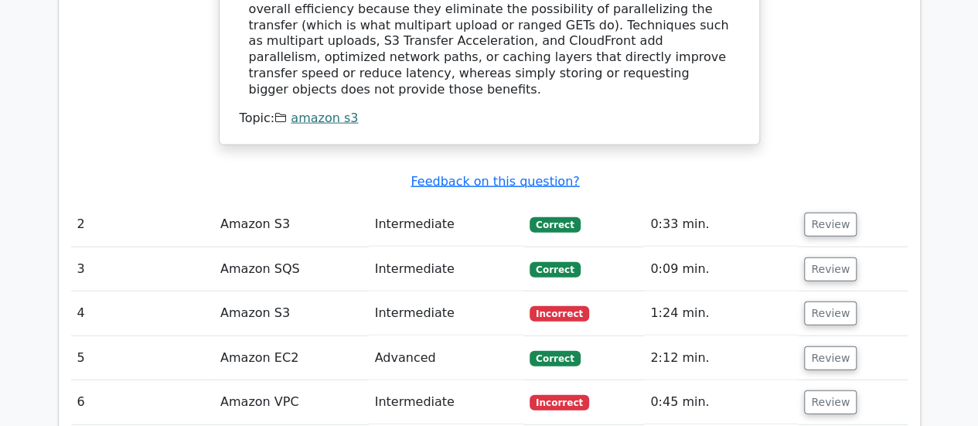
scroll to position [1701, 0]
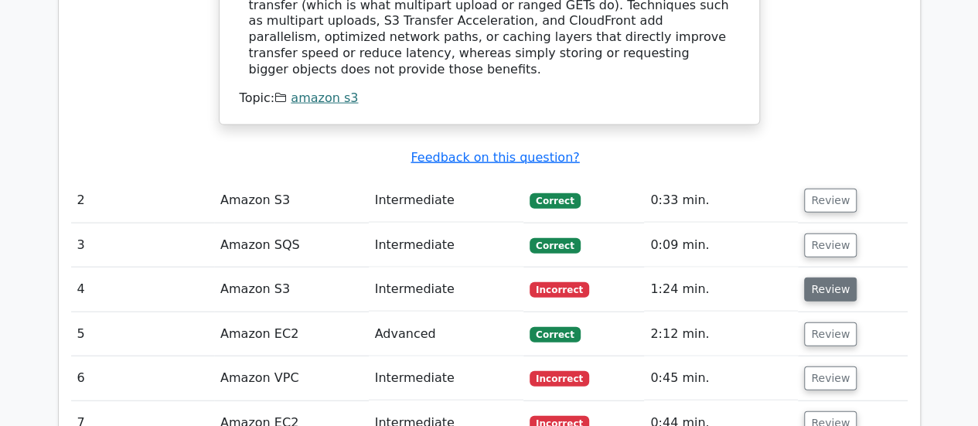
click at [831, 278] on button "Review" at bounding box center [830, 290] width 53 height 24
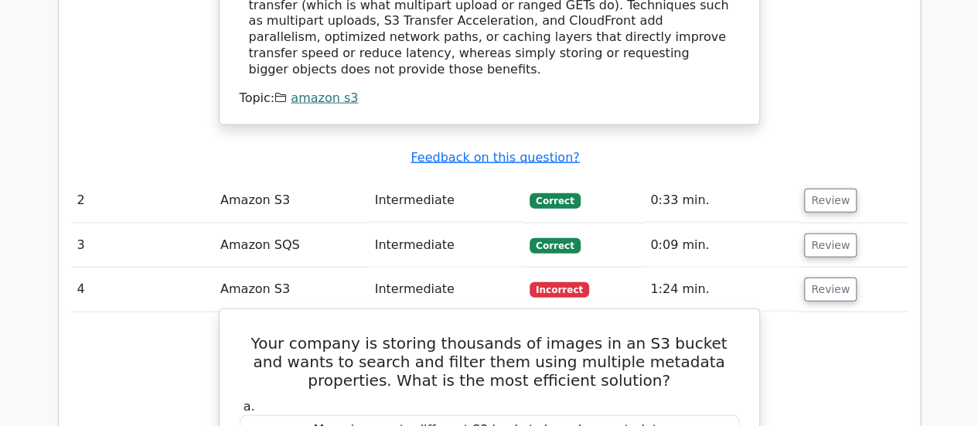
scroll to position [1779, 0]
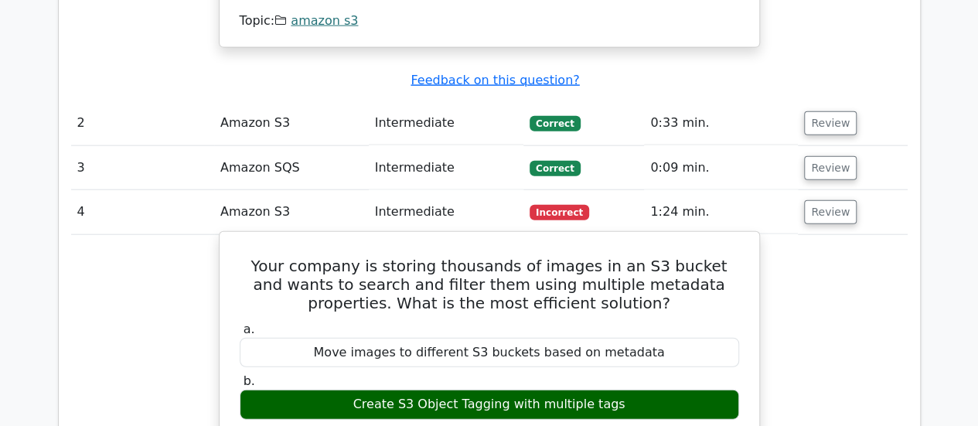
drag, startPoint x: 512, startPoint y: 290, endPoint x: 553, endPoint y: 290, distance: 41.0
click at [553, 390] on div "Create S3 Object Tagging with multiple tags" at bounding box center [490, 405] width 500 height 30
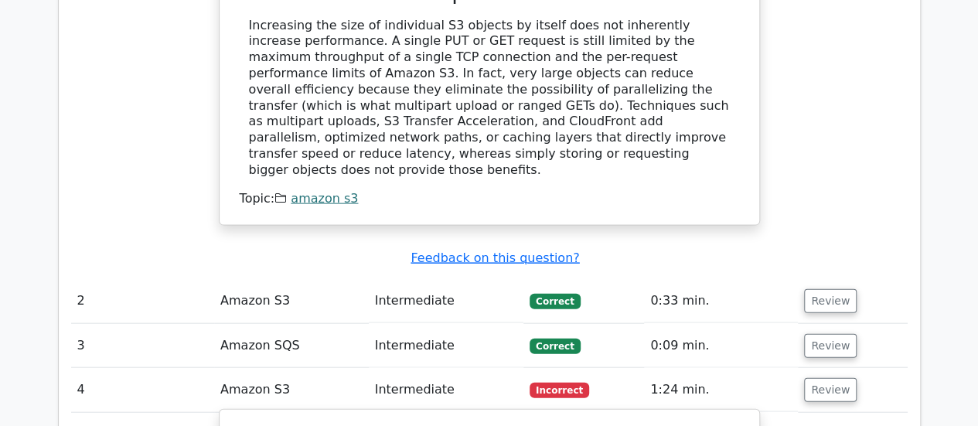
scroll to position [1624, 0]
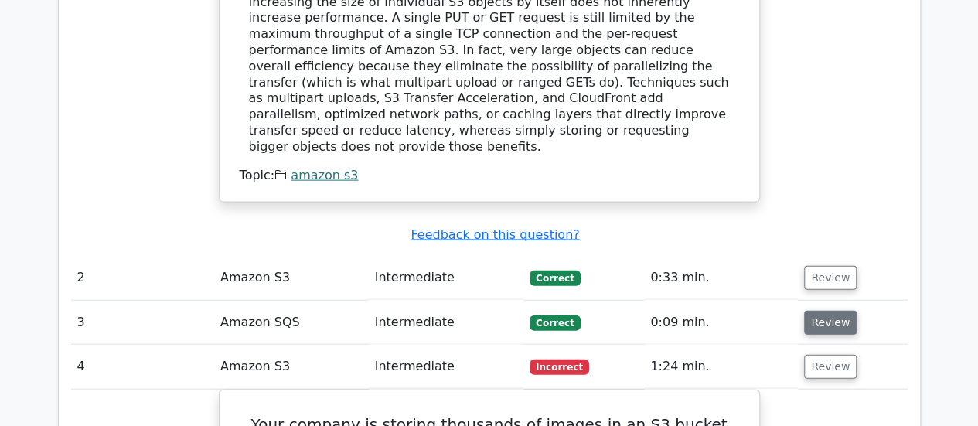
click at [830, 311] on button "Review" at bounding box center [830, 323] width 53 height 24
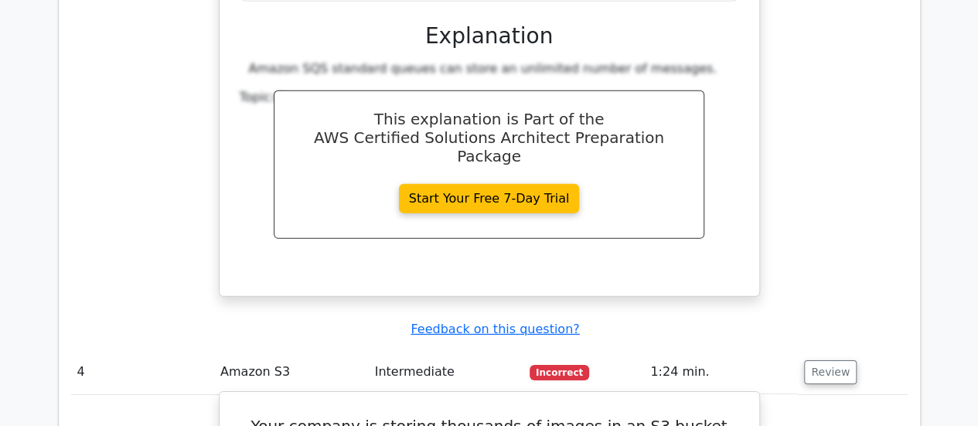
scroll to position [2320, 0]
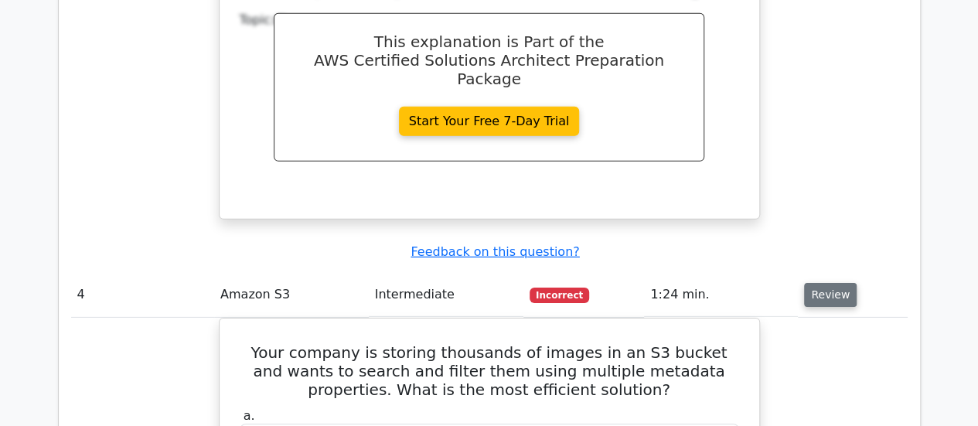
click at [830, 283] on button "Review" at bounding box center [830, 295] width 53 height 24
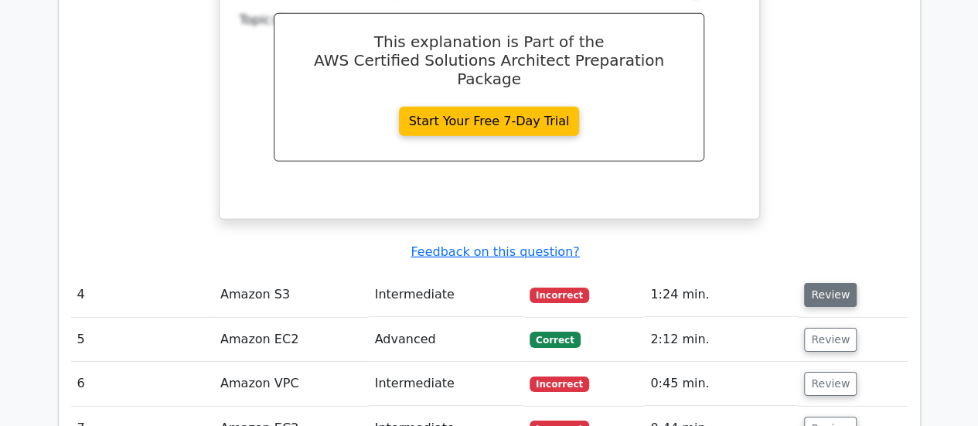
click at [828, 283] on button "Review" at bounding box center [830, 295] width 53 height 24
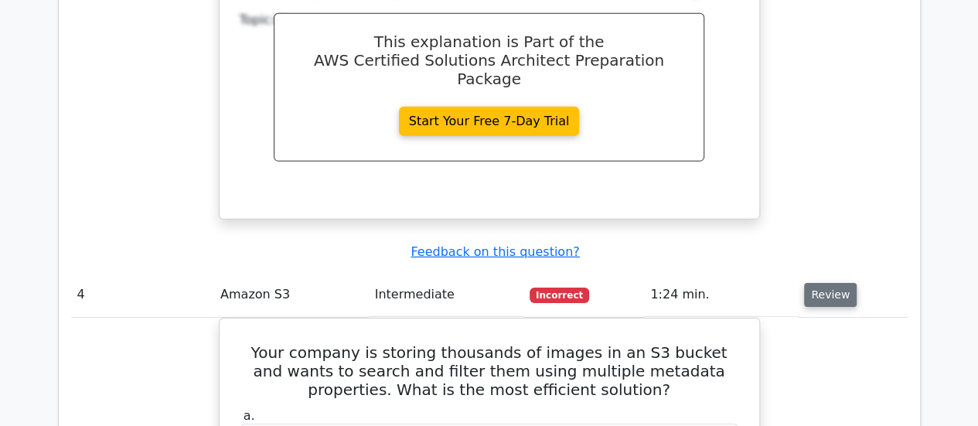
click at [828, 283] on button "Review" at bounding box center [830, 295] width 53 height 24
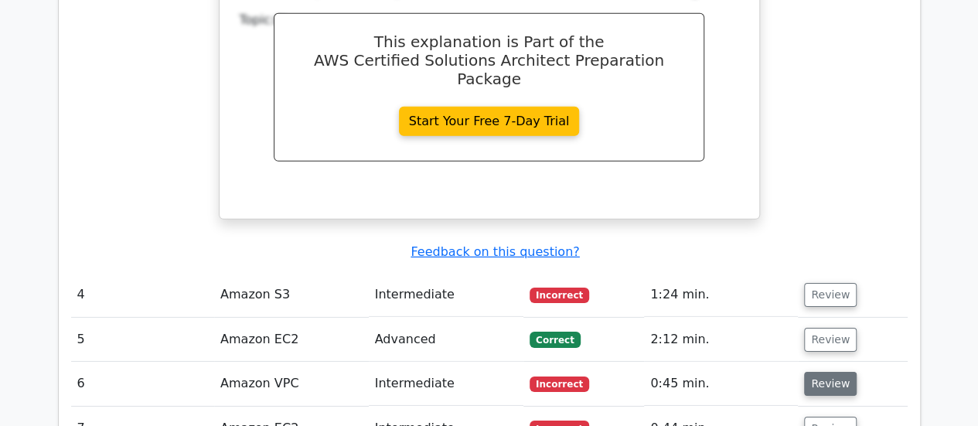
click at [822, 372] on button "Review" at bounding box center [830, 384] width 53 height 24
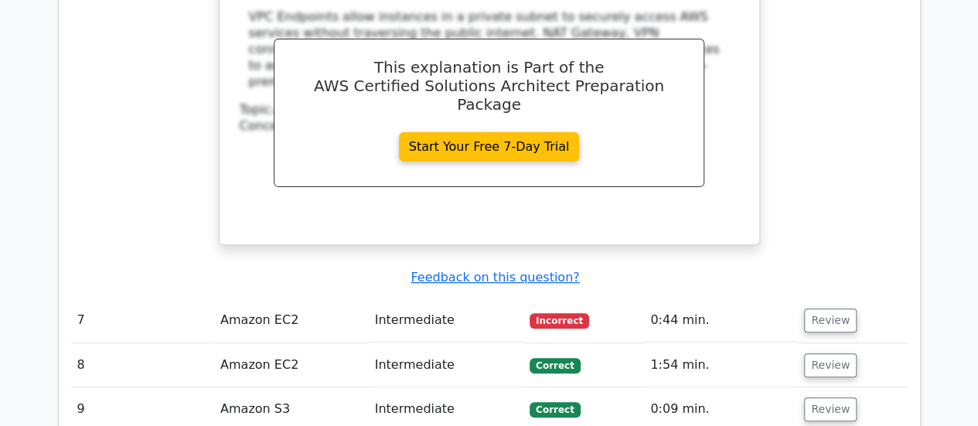
scroll to position [3094, 0]
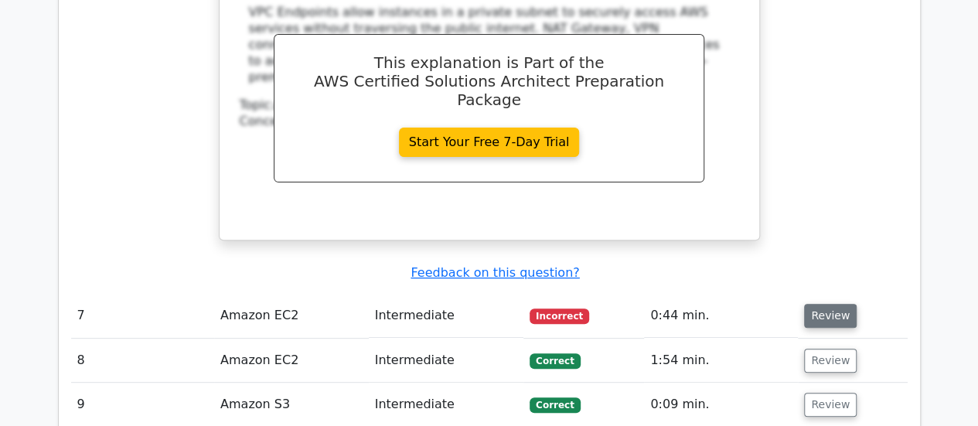
click at [838, 304] on button "Review" at bounding box center [830, 316] width 53 height 24
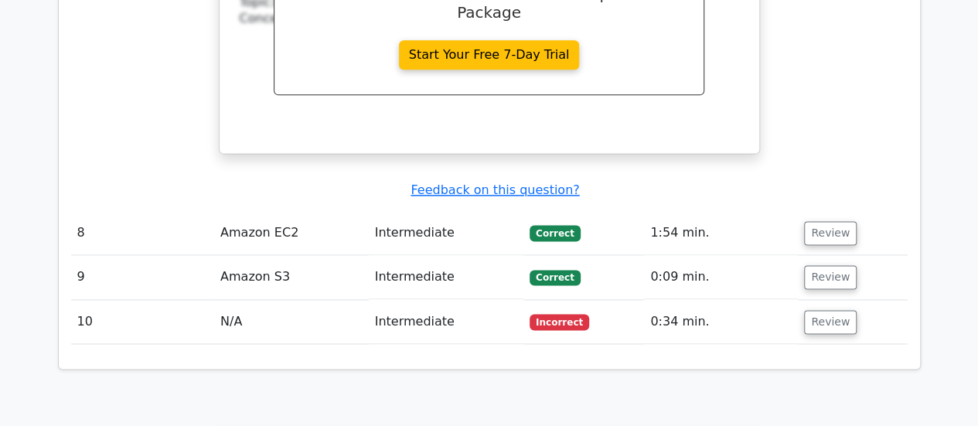
scroll to position [3944, 0]
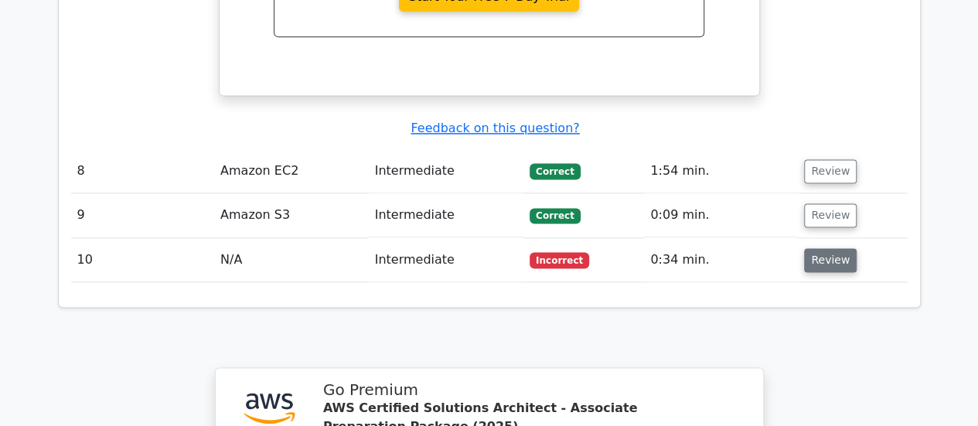
click at [832, 248] on button "Review" at bounding box center [830, 260] width 53 height 24
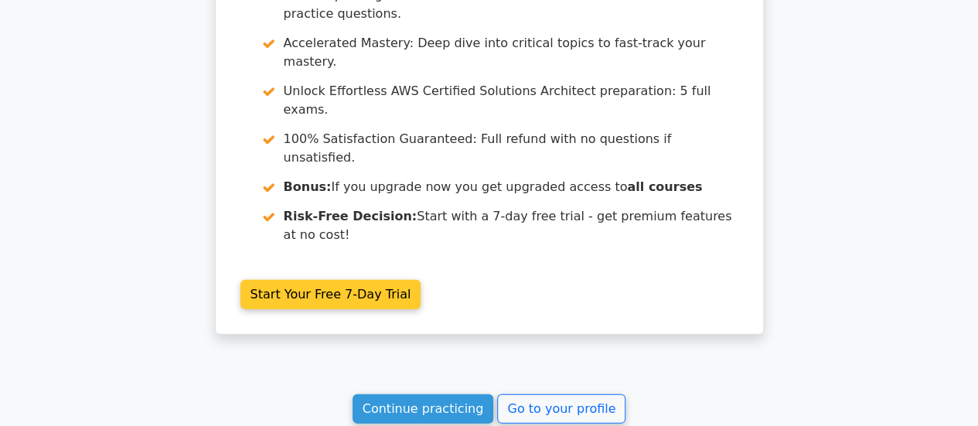
scroll to position [5051, 0]
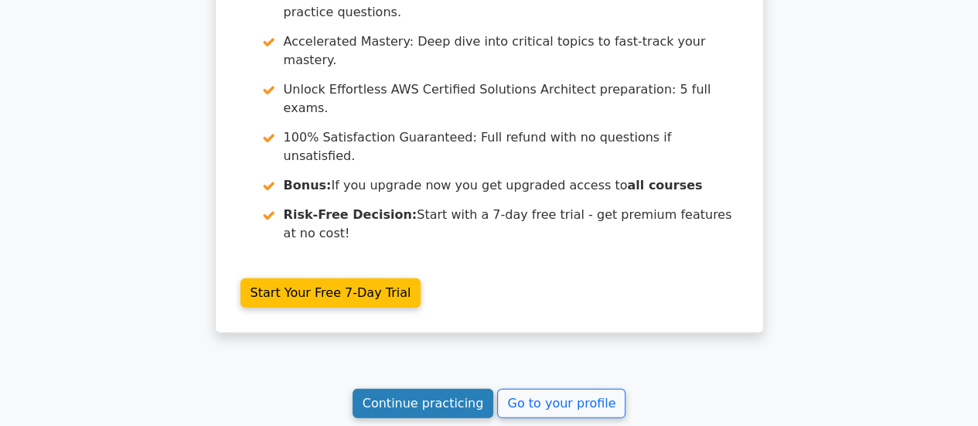
click at [423, 389] on link "Continue practicing" at bounding box center [424, 403] width 142 height 29
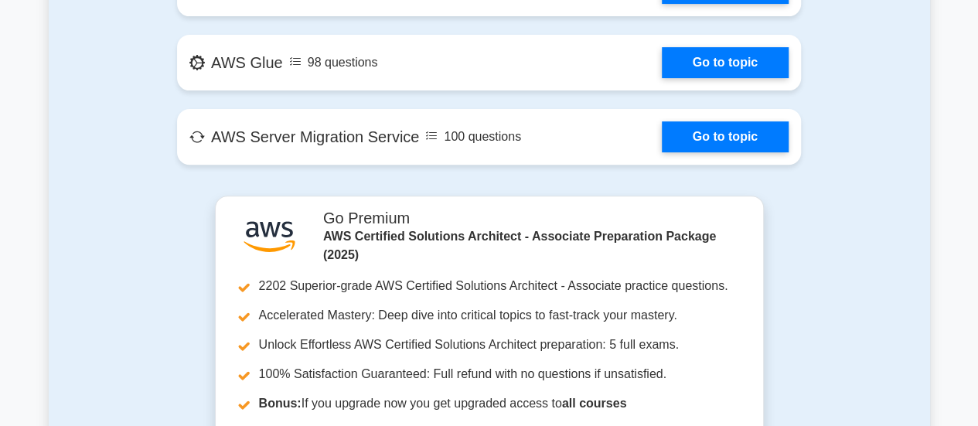
scroll to position [3558, 0]
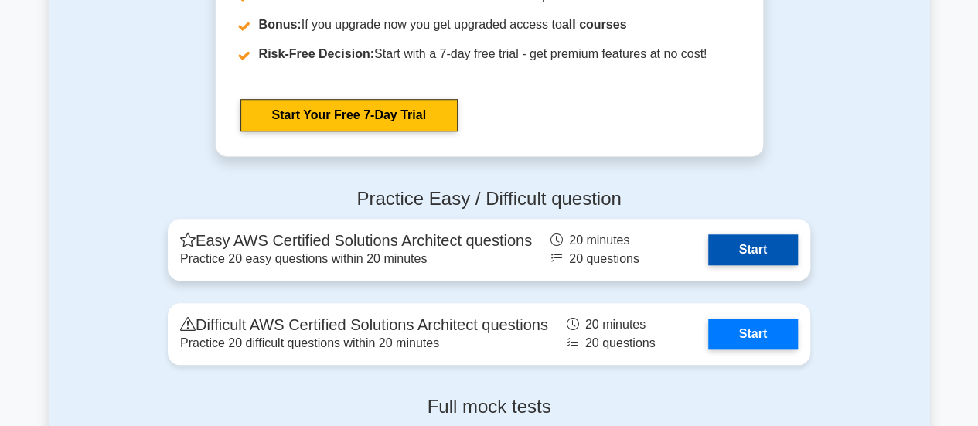
click at [750, 239] on link "Start" at bounding box center [753, 249] width 90 height 31
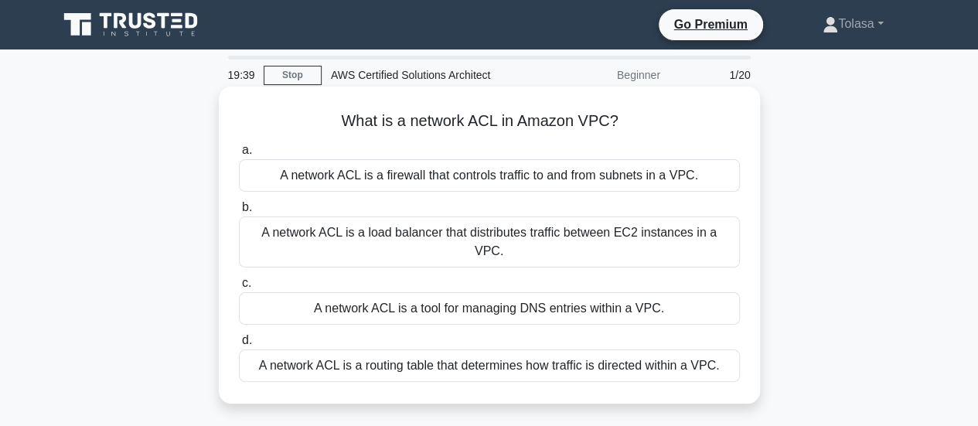
click at [435, 180] on div "A network ACL is a firewall that controls traffic to and from subnets in a VPC." at bounding box center [489, 175] width 501 height 32
click at [239, 155] on input "a. A network ACL is a firewall that controls traffic to and from subnets in a V…" at bounding box center [239, 150] width 0 height 10
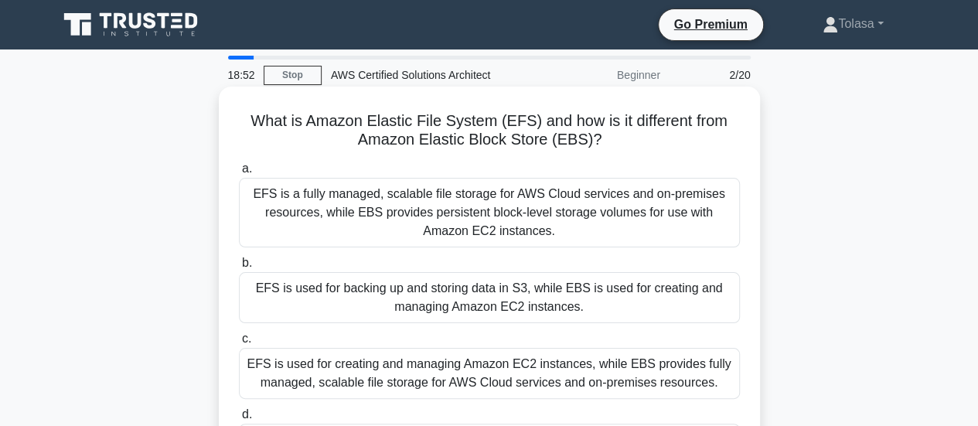
click at [388, 203] on div "EFS is a fully managed, scalable file storage for AWS Cloud services and on-pre…" at bounding box center [489, 213] width 501 height 70
click at [239, 174] on input "a. EFS is a fully managed, scalable file storage for AWS Cloud services and on-…" at bounding box center [239, 169] width 0 height 10
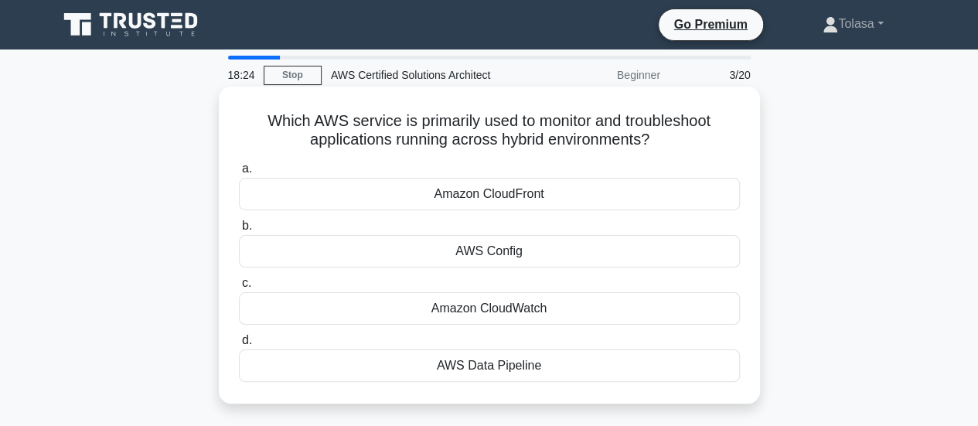
drag, startPoint x: 263, startPoint y: 118, endPoint x: 669, endPoint y: 143, distance: 406.8
click at [669, 143] on h5 "Which AWS service is primarily used to monitor and troubleshoot applications ru…" at bounding box center [489, 130] width 504 height 39
copy h5 "Which AWS service is primarily used to monitor and troubleshoot applications ru…"
click at [524, 307] on div "Amazon CloudWatch" at bounding box center [489, 308] width 501 height 32
click at [239, 288] on input "c. Amazon CloudWatch" at bounding box center [239, 283] width 0 height 10
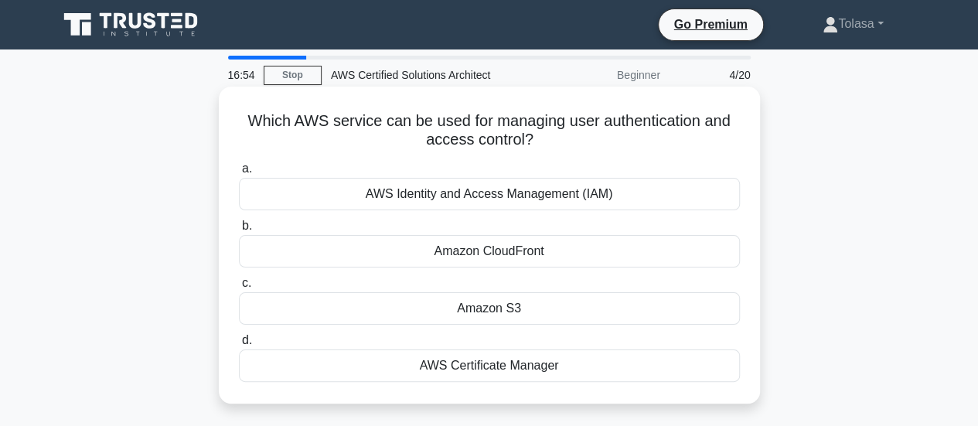
click at [519, 200] on div "AWS Identity and Access Management (IAM)" at bounding box center [489, 194] width 501 height 32
click at [239, 174] on input "a. AWS Identity and Access Management (IAM)" at bounding box center [239, 169] width 0 height 10
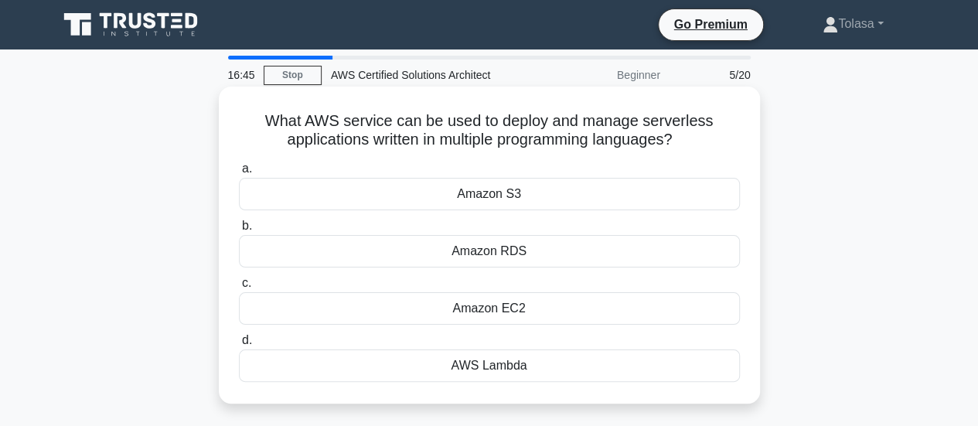
click at [599, 361] on div "AWS Lambda" at bounding box center [489, 366] width 501 height 32
click at [239, 346] on input "d. AWS Lambda" at bounding box center [239, 341] width 0 height 10
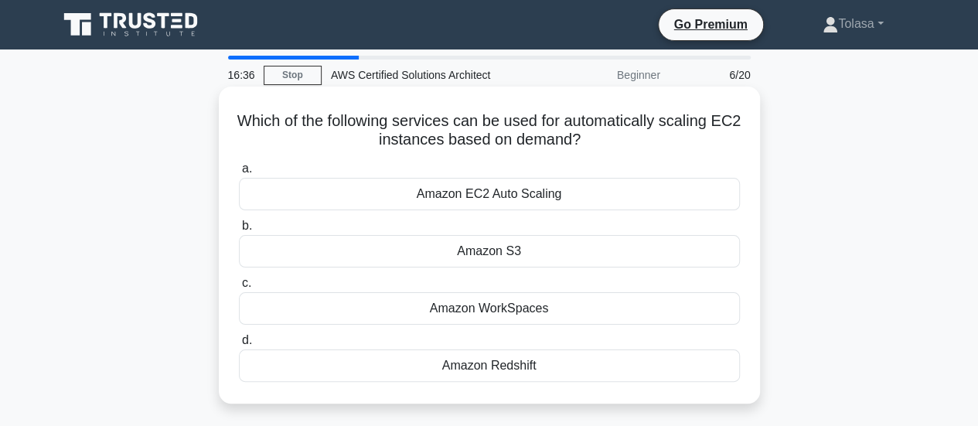
click at [572, 191] on div "Amazon EC2 Auto Scaling" at bounding box center [489, 194] width 501 height 32
click at [239, 174] on input "a. Amazon EC2 Auto Scaling" at bounding box center [239, 169] width 0 height 10
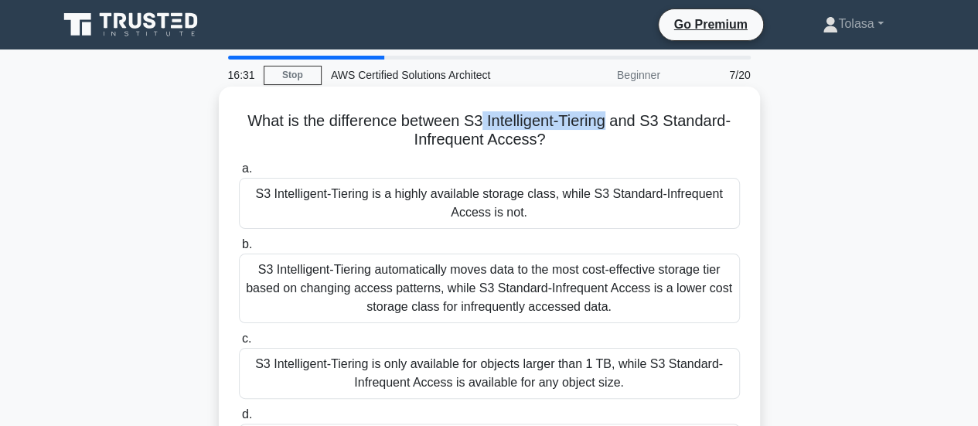
drag, startPoint x: 609, startPoint y: 120, endPoint x: 526, endPoint y: 114, distance: 83.8
click at [483, 126] on h5 "What is the difference between S3 Intelligent-Tiering and S3 Standard-Infrequen…" at bounding box center [489, 130] width 504 height 39
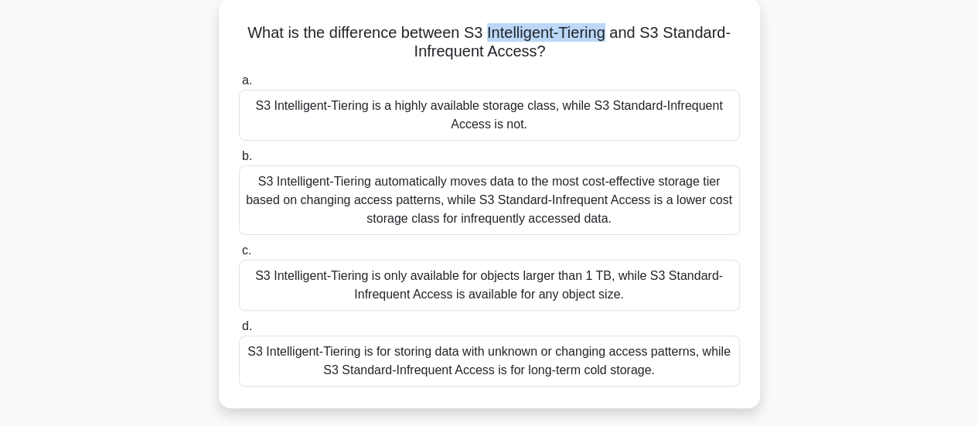
scroll to position [155, 0]
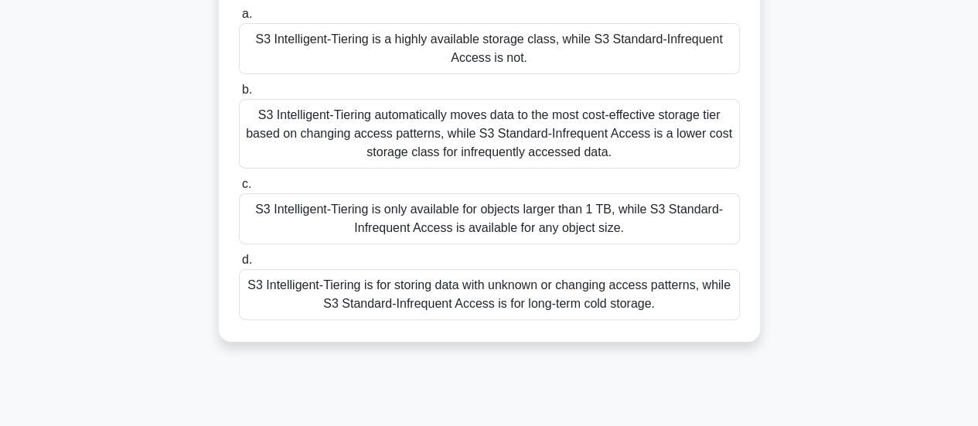
click at [422, 132] on div "S3 Intelligent-Tiering automatically moves data to the most cost-effective stor…" at bounding box center [489, 134] width 501 height 70
click at [239, 95] on input "b. S3 Intelligent-Tiering automatically moves data to the most cost-effective s…" at bounding box center [239, 90] width 0 height 10
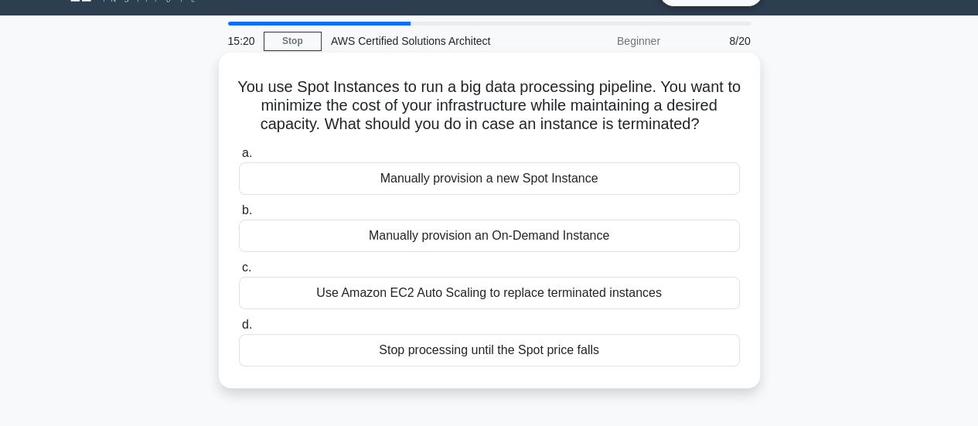
scroll to position [0, 0]
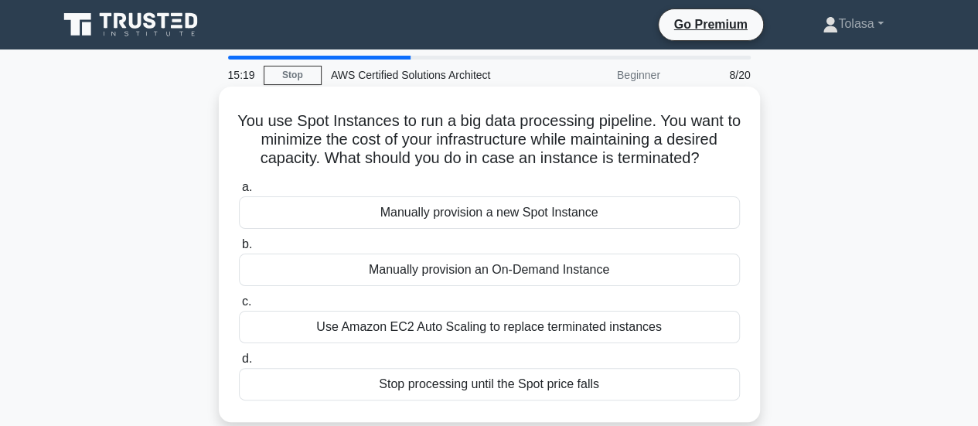
click at [326, 216] on div "Manually provision a new Spot Instance" at bounding box center [489, 212] width 501 height 32
click at [239, 193] on input "a. Manually provision a new Spot Instance" at bounding box center [239, 188] width 0 height 10
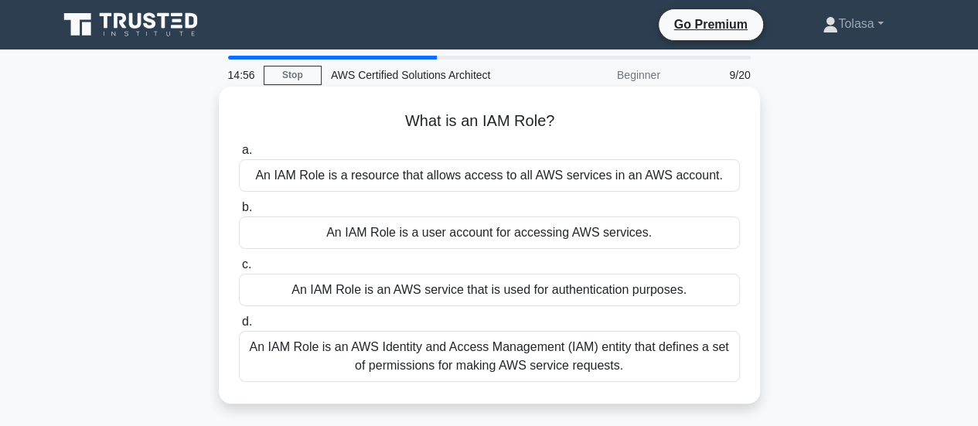
scroll to position [77, 0]
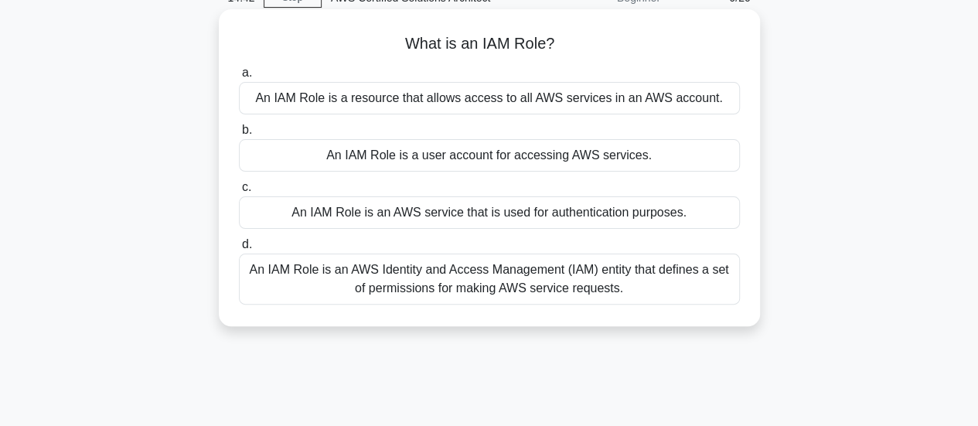
drag, startPoint x: 412, startPoint y: 44, endPoint x: 589, endPoint y: 44, distance: 177.1
click at [592, 44] on h5 "What is an IAM Role? .spinner_0XTQ{transform-origin:center;animation:spinner_y6…" at bounding box center [489, 44] width 504 height 20
copy h5 "What is an IAM Role?"
click at [463, 276] on div "An IAM Role is an AWS Identity and Access Management (IAM) entity that defines …" at bounding box center [489, 279] width 501 height 51
click at [239, 250] on input "d. An IAM Role is an AWS Identity and Access Management (IAM) entity that defin…" at bounding box center [239, 245] width 0 height 10
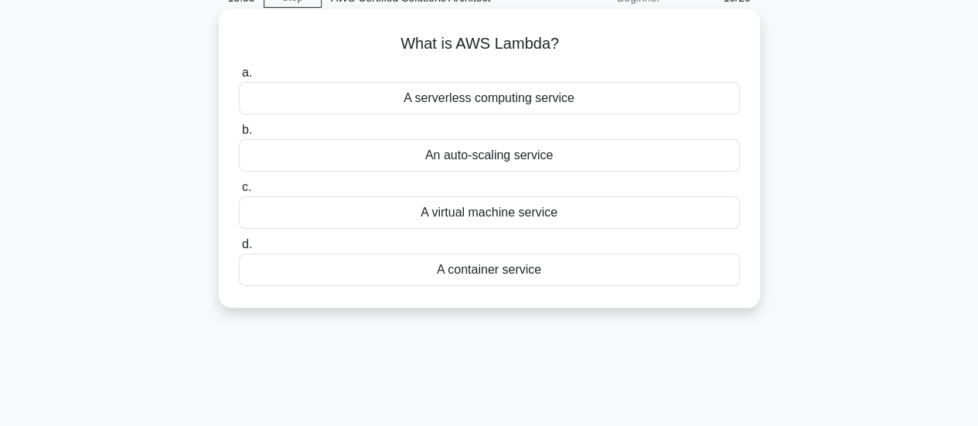
scroll to position [0, 0]
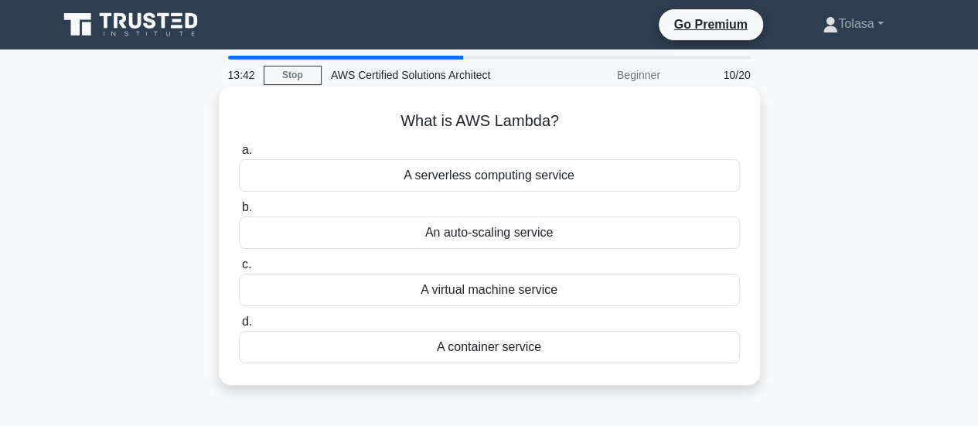
click at [515, 177] on div "A serverless computing service" at bounding box center [489, 175] width 501 height 32
click at [239, 155] on input "a. A serverless computing service" at bounding box center [239, 150] width 0 height 10
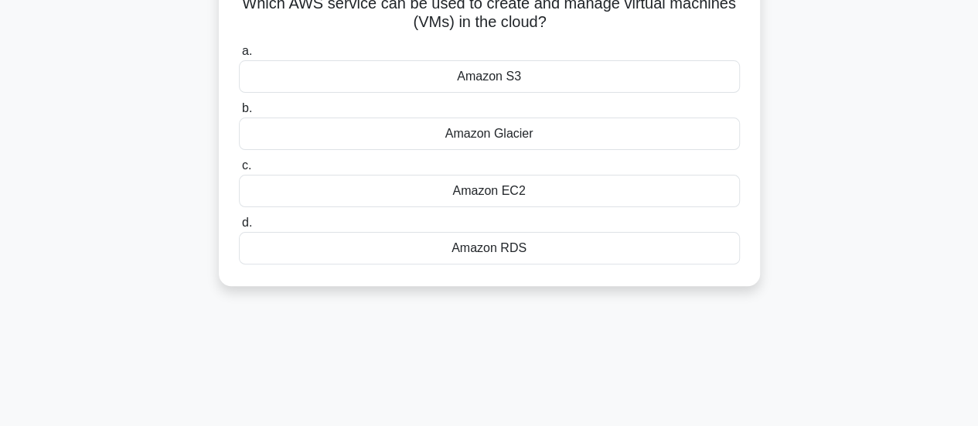
scroll to position [155, 0]
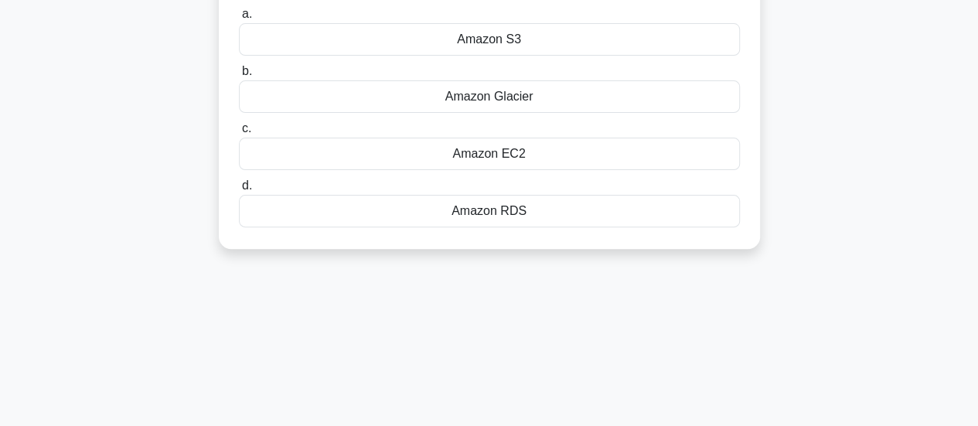
click at [526, 154] on div "Amazon EC2" at bounding box center [489, 154] width 501 height 32
click at [239, 134] on input "c. Amazon EC2" at bounding box center [239, 129] width 0 height 10
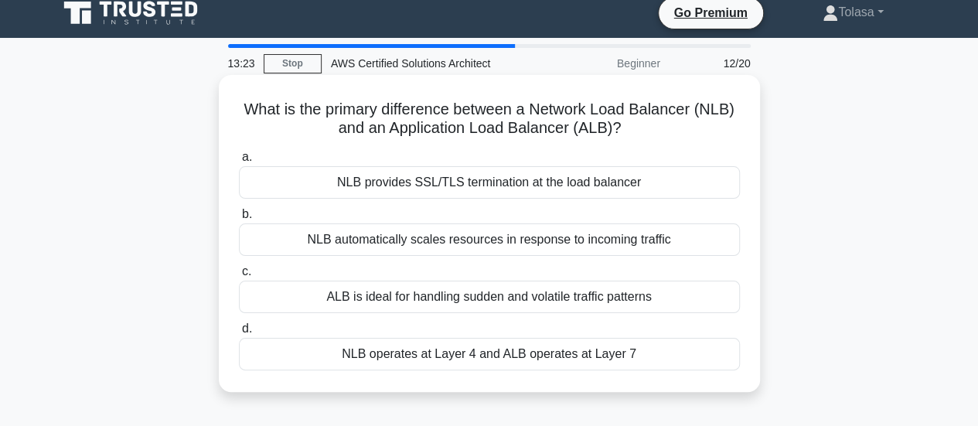
scroll to position [0, 0]
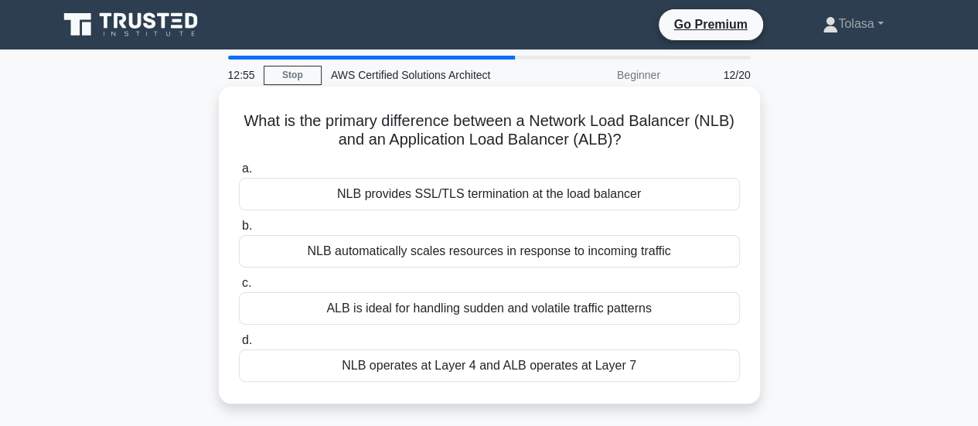
click at [425, 369] on div "NLB operates at Layer 4 and ALB operates at Layer 7" at bounding box center [489, 366] width 501 height 32
click at [239, 346] on input "d. NLB operates at Layer 4 and ALB operates at Layer 7" at bounding box center [239, 341] width 0 height 10
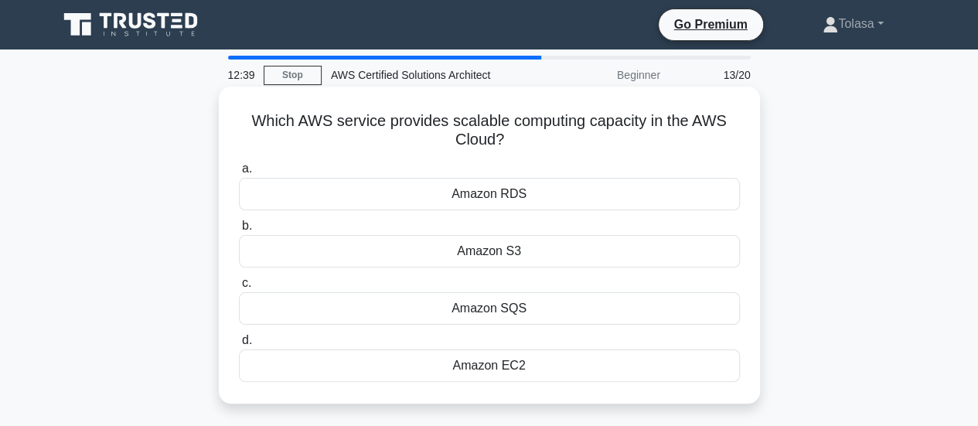
click at [501, 367] on div "Amazon EC2" at bounding box center [489, 366] width 501 height 32
click at [239, 346] on input "d. Amazon EC2" at bounding box center [239, 341] width 0 height 10
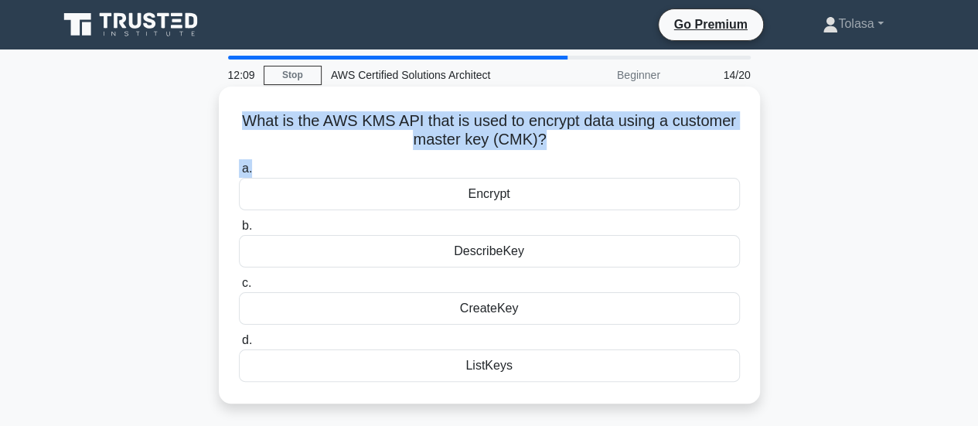
drag, startPoint x: 240, startPoint y: 118, endPoint x: 536, endPoint y: 157, distance: 298.7
click at [536, 157] on div "What is the AWS KMS API that is used to encrypt data using a customer master ke…" at bounding box center [489, 245] width 529 height 305
copy div "What is the AWS KMS API that is used to encrypt data using a customer master ke…"
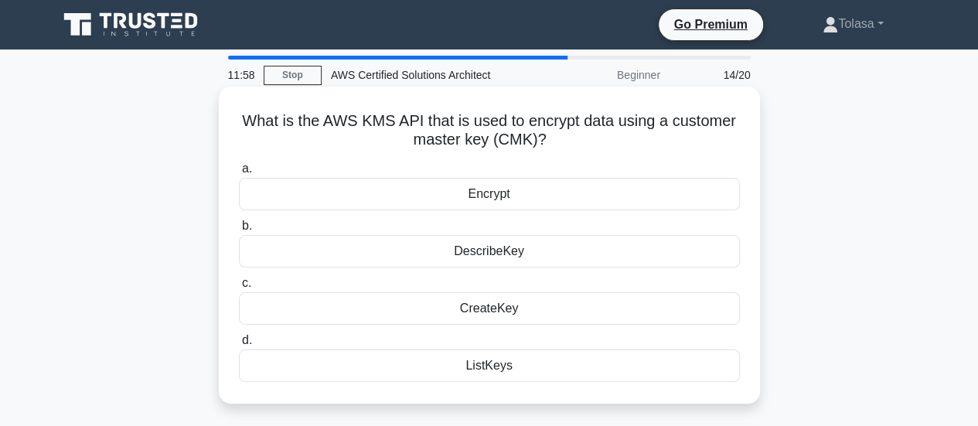
click at [538, 192] on div "Encrypt" at bounding box center [489, 194] width 501 height 32
click at [239, 174] on input "a. Encrypt" at bounding box center [239, 169] width 0 height 10
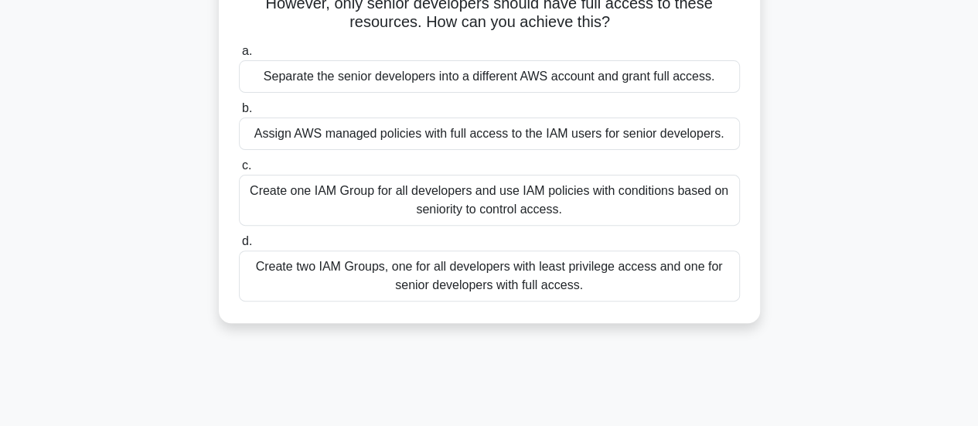
scroll to position [77, 0]
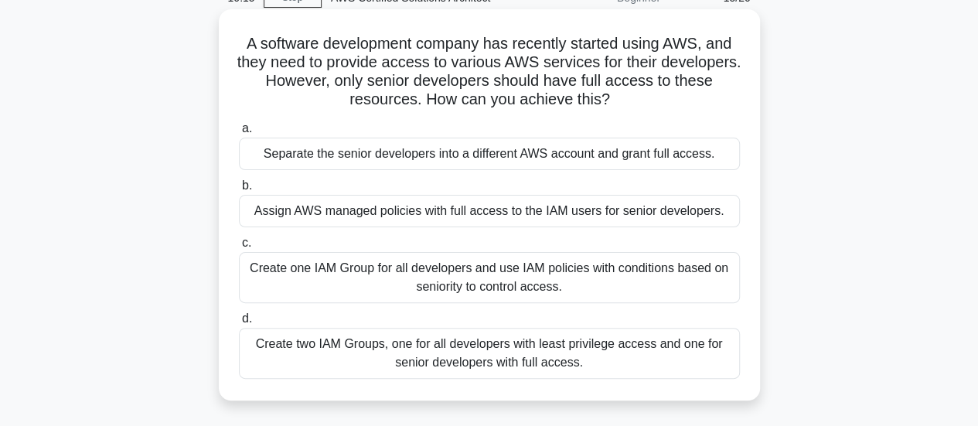
drag, startPoint x: 264, startPoint y: 56, endPoint x: 634, endPoint y: 99, distance: 372.9
click at [634, 99] on h5 "A software development company has recently started using AWS, and they need to…" at bounding box center [489, 72] width 504 height 76
copy h5 "software development company has recently started using AWS, and they need to p…"
click at [514, 278] on div "Create one IAM Group for all developers and use IAM policies with conditions ba…" at bounding box center [489, 277] width 501 height 51
click at [239, 248] on input "c. Create one IAM Group for all developers and use IAM policies with conditions…" at bounding box center [239, 243] width 0 height 10
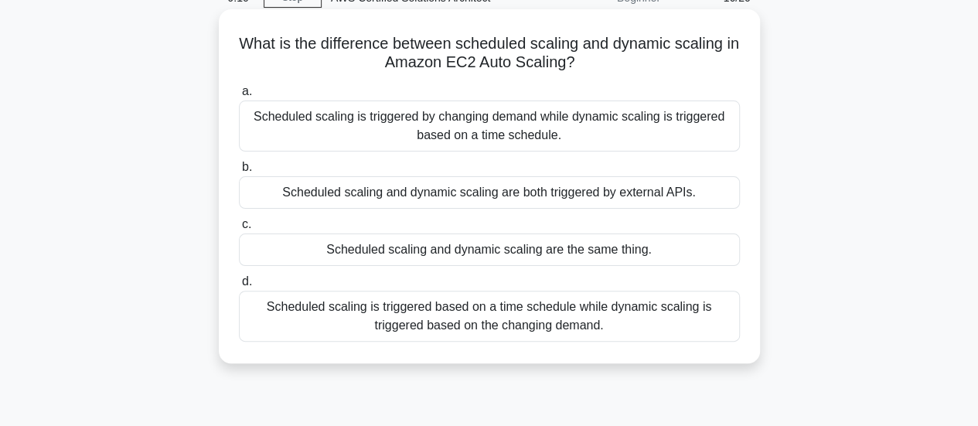
click at [466, 319] on div "Scheduled scaling is triggered based on a time schedule while dynamic scaling i…" at bounding box center [489, 316] width 501 height 51
click at [239, 287] on input "d. Scheduled scaling is triggered based on a time schedule while dynamic scalin…" at bounding box center [239, 282] width 0 height 10
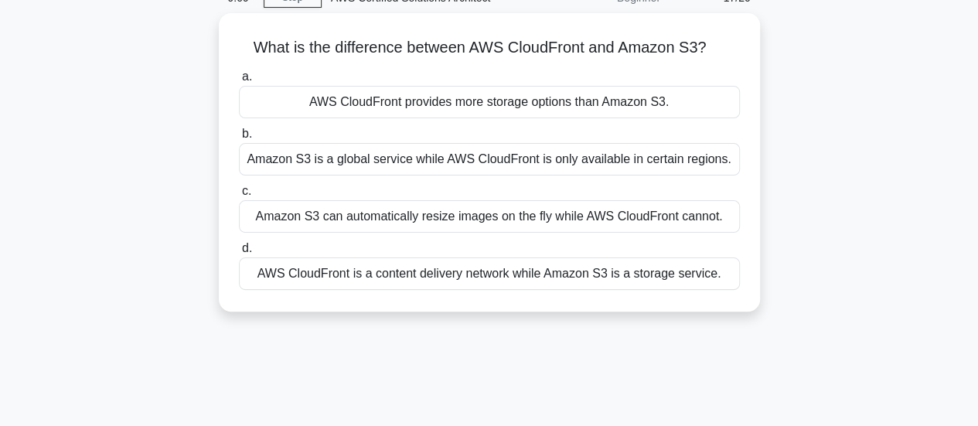
scroll to position [0, 0]
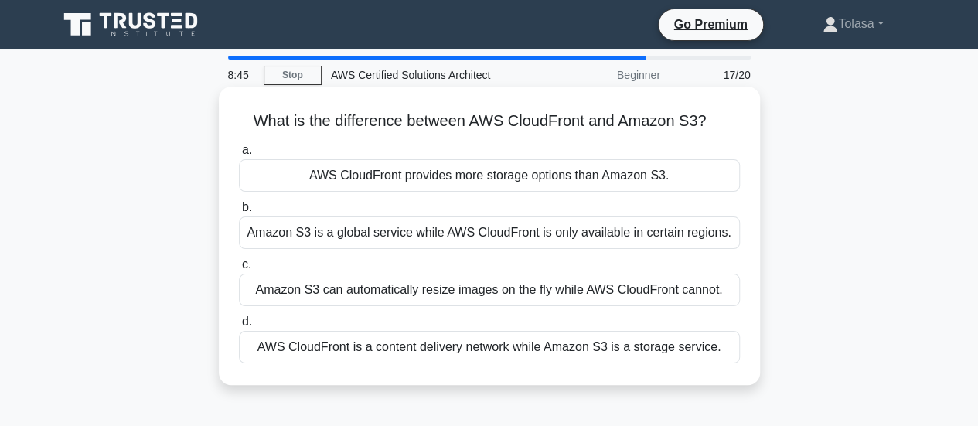
click at [520, 352] on div "AWS CloudFront is a content delivery network while Amazon S3 is a storage servi…" at bounding box center [489, 347] width 501 height 32
click at [239, 327] on input "d. AWS CloudFront is a content delivery network while Amazon S3 is a storage se…" at bounding box center [239, 322] width 0 height 10
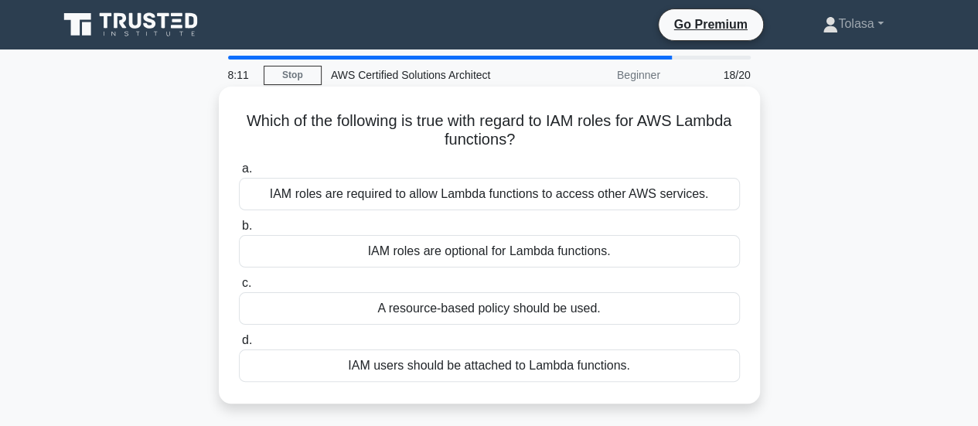
click at [531, 196] on div "IAM roles are required to allow Lambda functions to access other AWS services." at bounding box center [489, 194] width 501 height 32
click at [239, 174] on input "a. IAM roles are required to allow Lambda functions to access other AWS service…" at bounding box center [239, 169] width 0 height 10
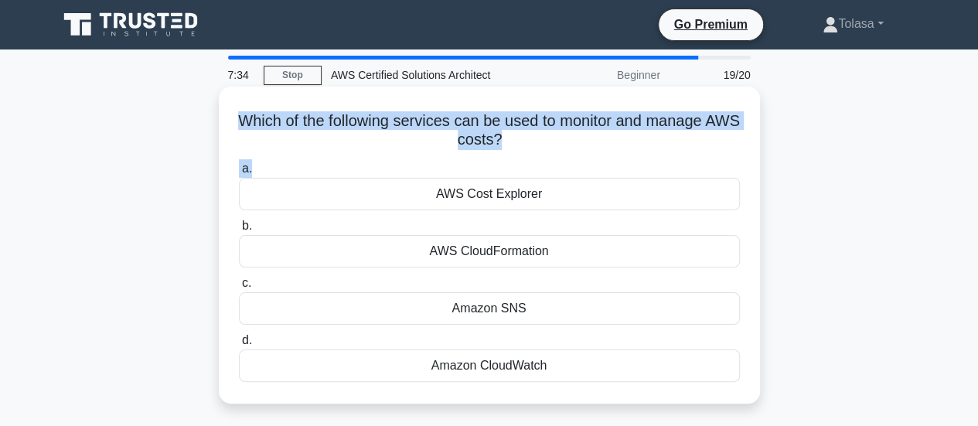
drag, startPoint x: 247, startPoint y: 112, endPoint x: 526, endPoint y: 155, distance: 281.7
click at [526, 155] on div "Which of the following services can be used to monitor and manage AWS costs? .s…" at bounding box center [489, 245] width 529 height 305
copy div "Which of the following services can be used to monitor and manage AWS costs? .s…"
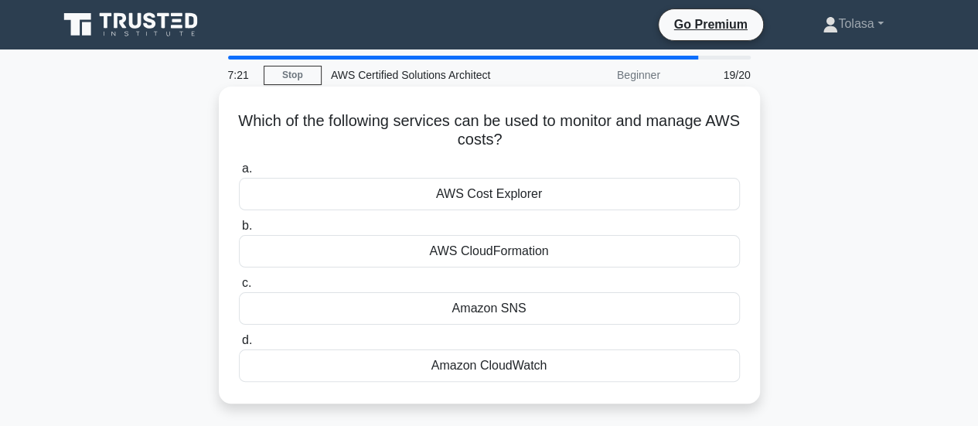
click at [486, 191] on div "AWS Cost Explorer" at bounding box center [489, 194] width 501 height 32
click at [239, 174] on input "a. AWS Cost Explorer" at bounding box center [239, 169] width 0 height 10
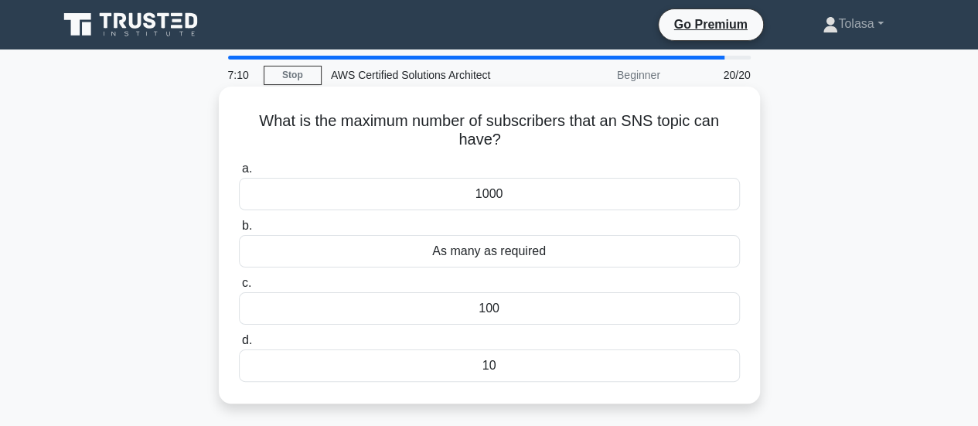
click at [502, 258] on div "As many as required" at bounding box center [489, 251] width 501 height 32
click at [239, 231] on input "b. As many as required" at bounding box center [239, 226] width 0 height 10
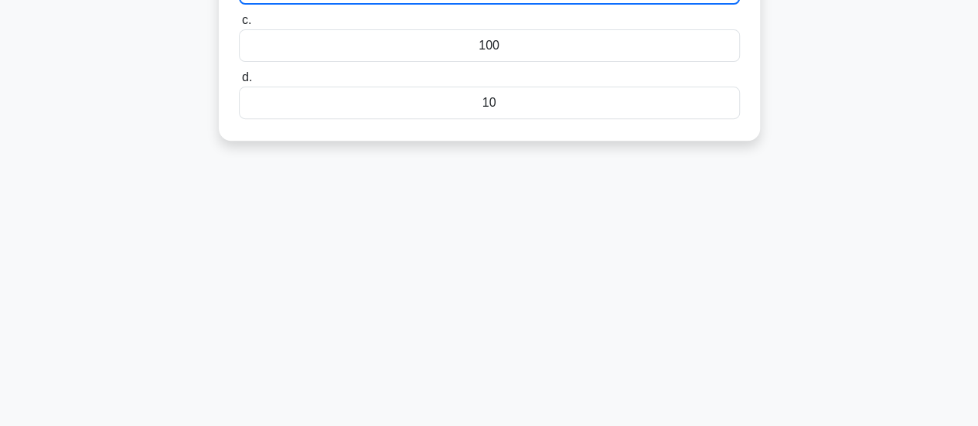
scroll to position [409, 0]
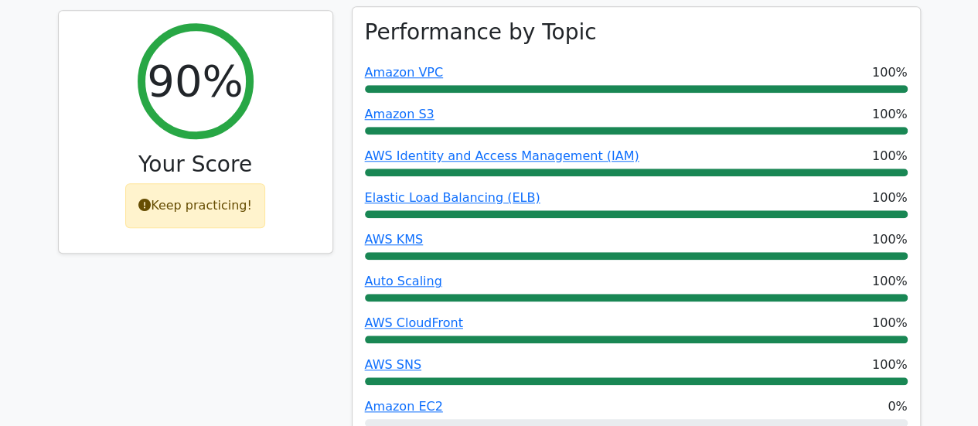
scroll to position [696, 0]
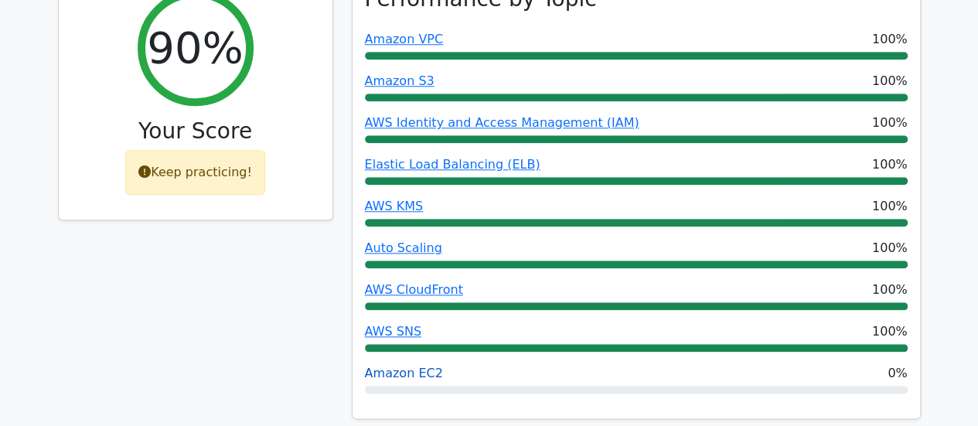
click at [422, 366] on link "Amazon EC2" at bounding box center [404, 373] width 78 height 15
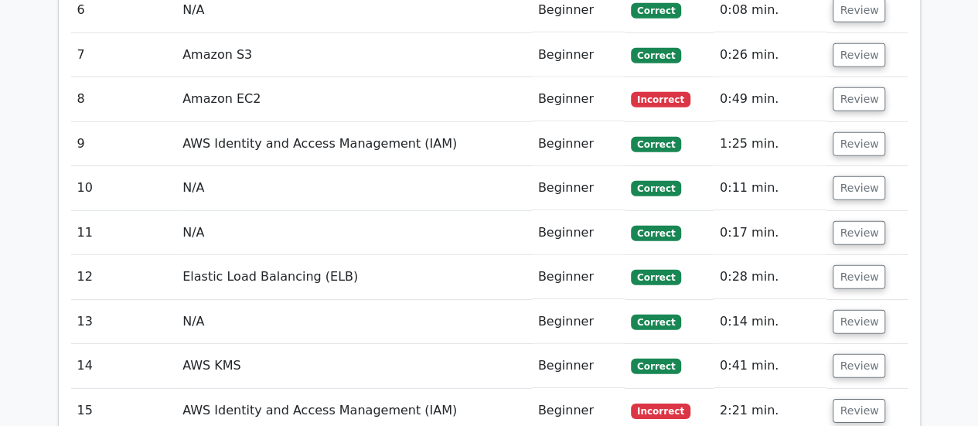
scroll to position [2011, 0]
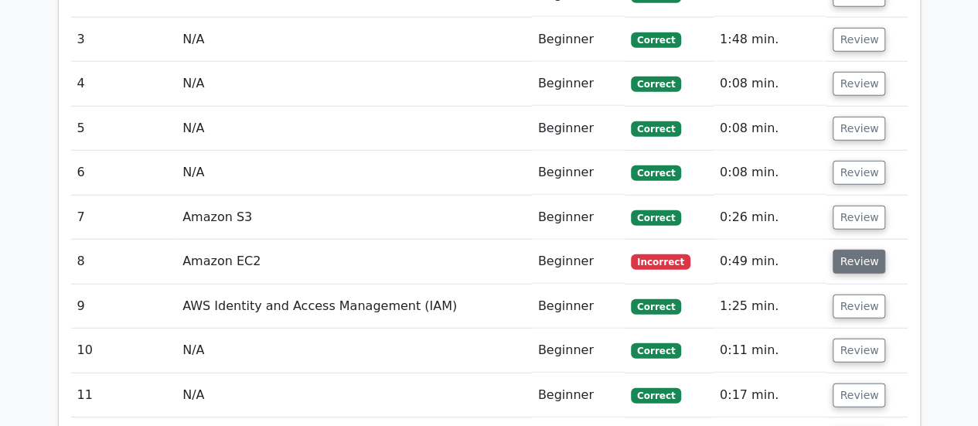
click at [863, 250] on button "Review" at bounding box center [859, 262] width 53 height 24
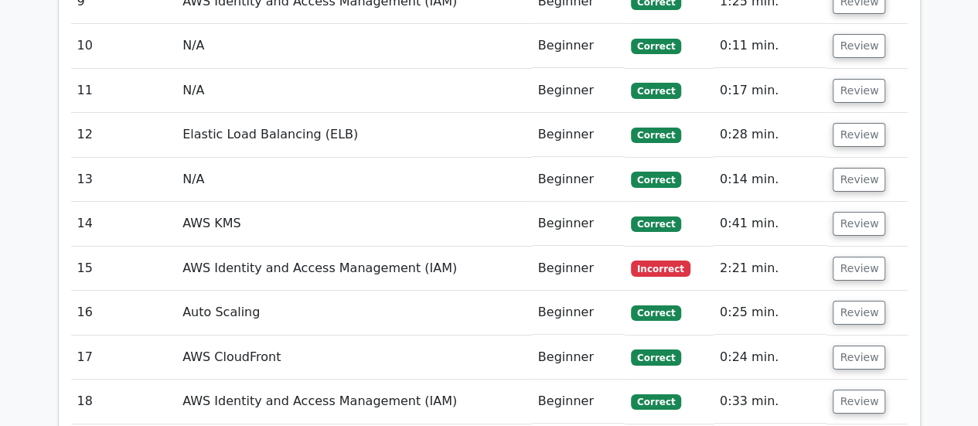
scroll to position [2784, 0]
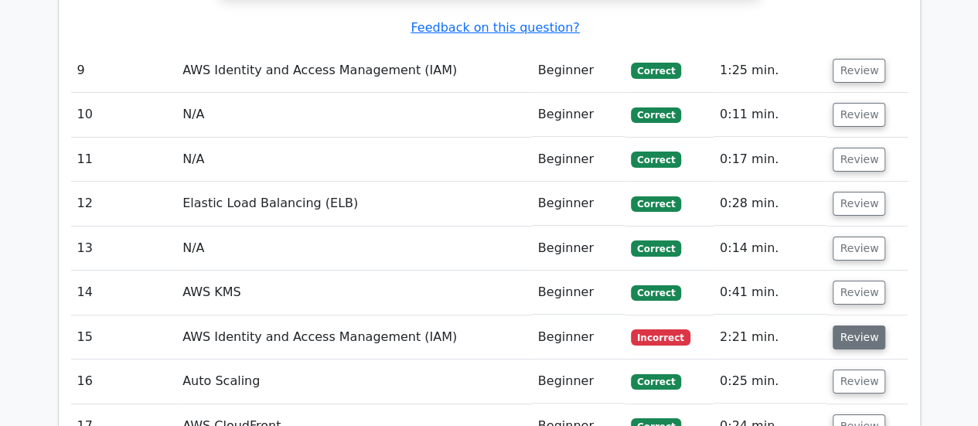
click at [858, 326] on button "Review" at bounding box center [859, 338] width 53 height 24
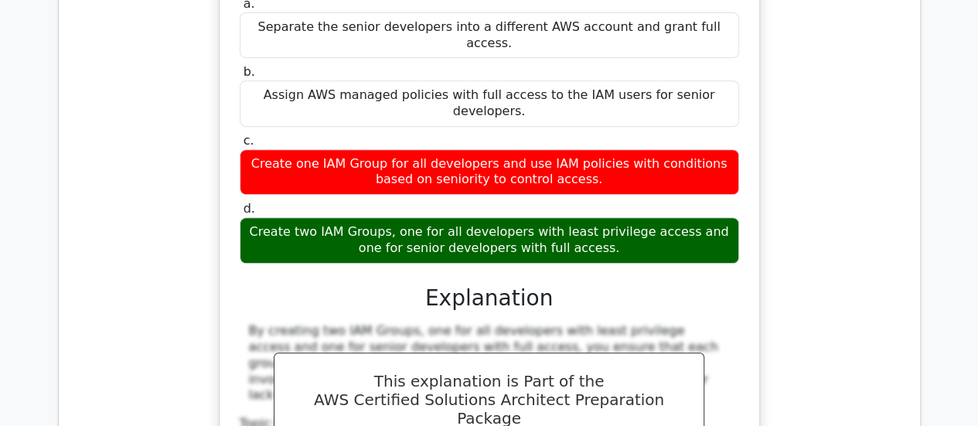
scroll to position [3171, 0]
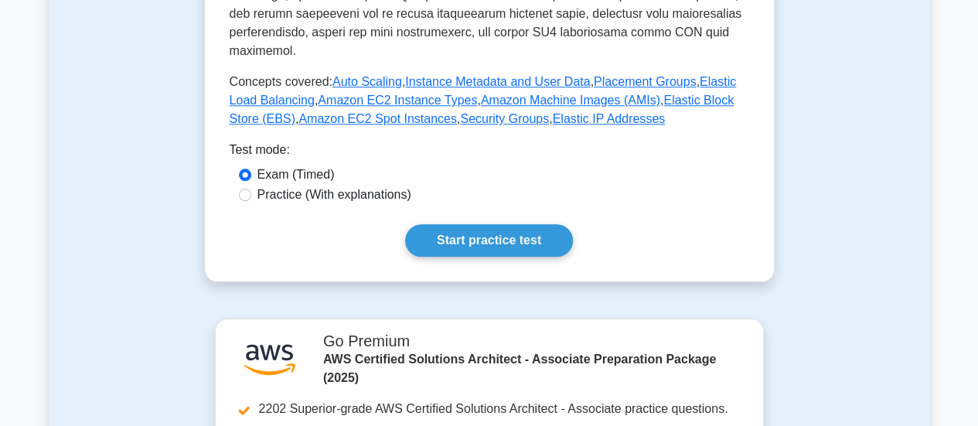
scroll to position [450, 0]
